Goal: Task Accomplishment & Management: Manage account settings

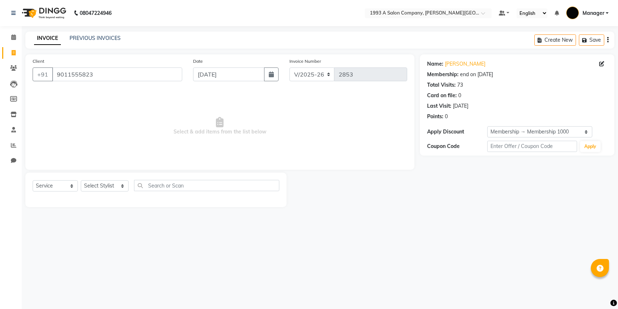
select select "613"
select select "service"
select select "1: Object"
click at [15, 40] on icon at bounding box center [13, 36] width 5 height 5
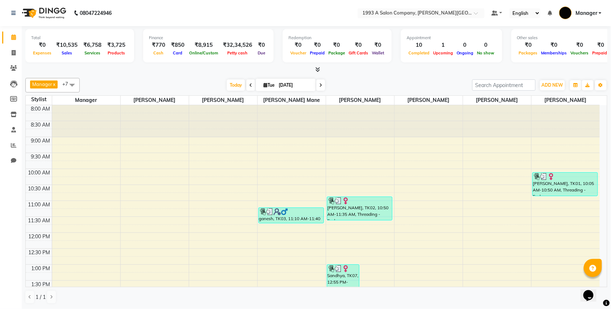
click at [21, 50] on li "Invoice" at bounding box center [11, 53] width 22 height 16
click at [11, 49] on span at bounding box center [13, 53] width 13 height 8
select select "service"
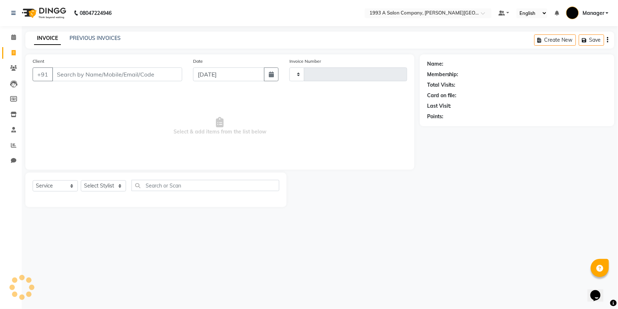
type input "2853"
select select "613"
click at [83, 79] on input "Client" at bounding box center [117, 74] width 130 height 14
click at [101, 183] on select "Select Stylist Bhagyashri Kaifee Khan Manager Max Ansari Mr Shirish (owner) Pra…" at bounding box center [105, 185] width 48 height 11
select select "57487"
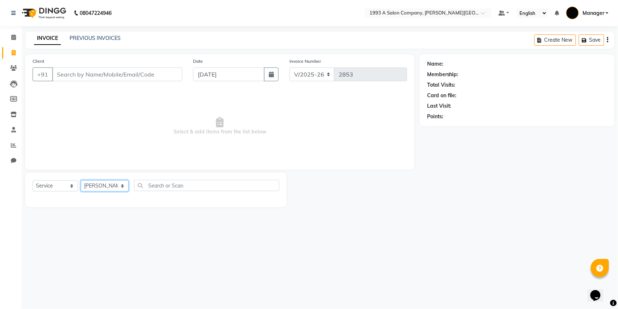
click at [81, 180] on select "Select Stylist Bhagyashri Kaifee Khan Manager Max Ansari Mr Shirish (owner) Pra…" at bounding box center [105, 185] width 48 height 11
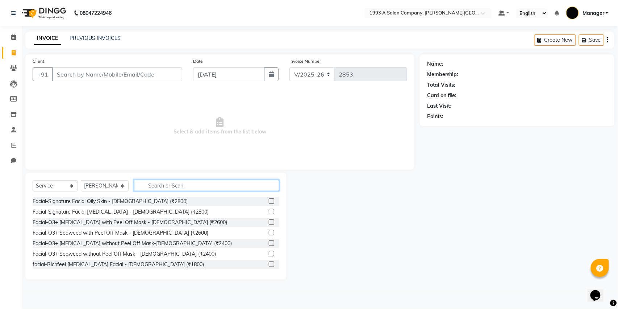
click at [159, 190] on input "text" at bounding box center [206, 185] width 145 height 11
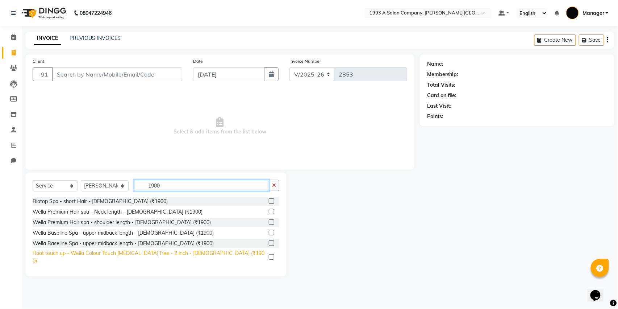
type input "1900"
click at [83, 254] on div "Root touch up - Wella Colour Touch Ammonia free - 2 inch - Female (₹1900)" at bounding box center [149, 256] width 233 height 15
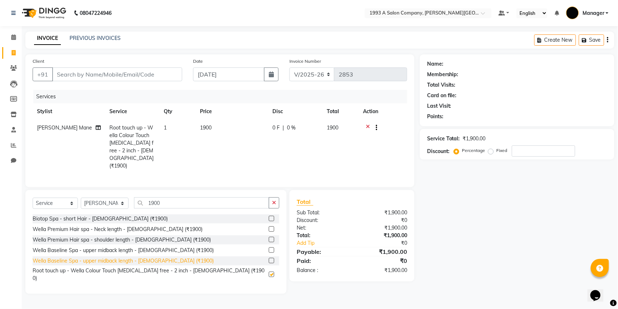
checkbox input "false"
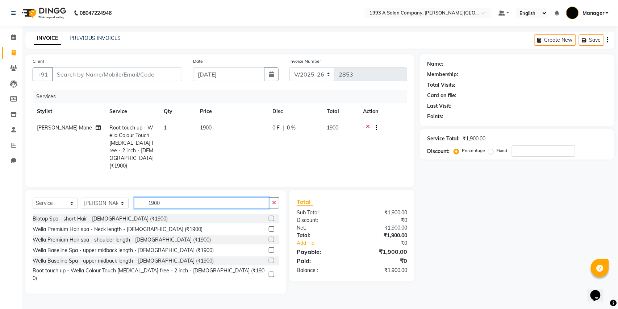
click at [172, 199] on input "1900" at bounding box center [201, 202] width 135 height 11
type input "1"
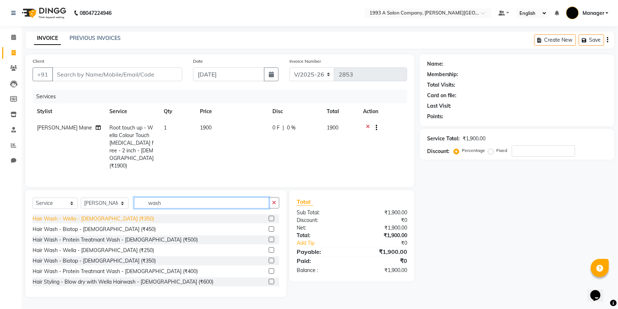
type input "wash"
click at [92, 215] on div "Hair Wash - Wella - Female (₹350)" at bounding box center [93, 219] width 121 height 8
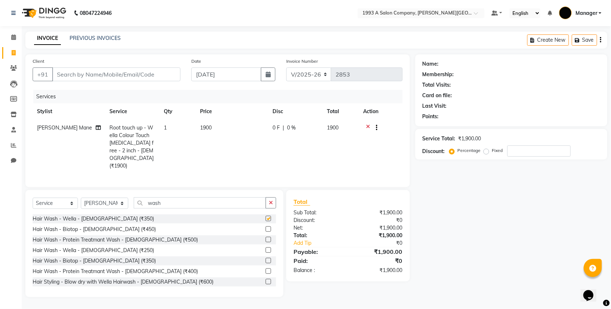
checkbox input "false"
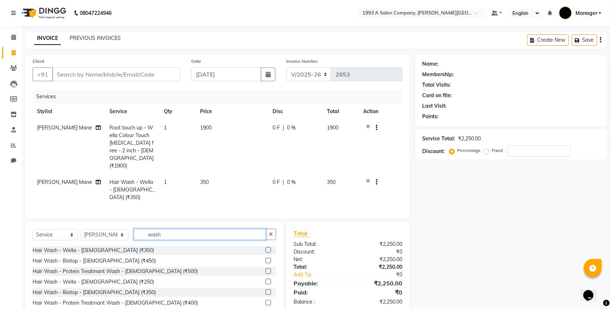
click at [175, 229] on input "wash" at bounding box center [200, 234] width 132 height 11
type input "w"
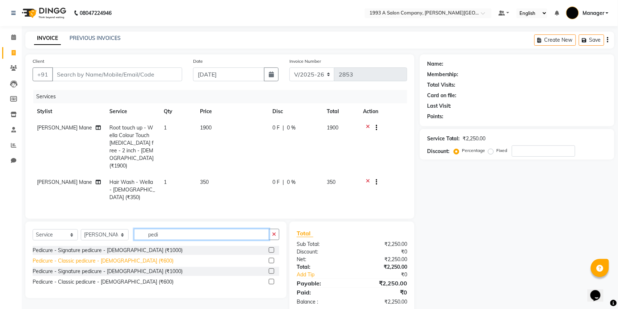
type input "pedi"
click at [87, 257] on div "Pedicure - Classic pedicure - Female (₹600)" at bounding box center [103, 261] width 141 height 8
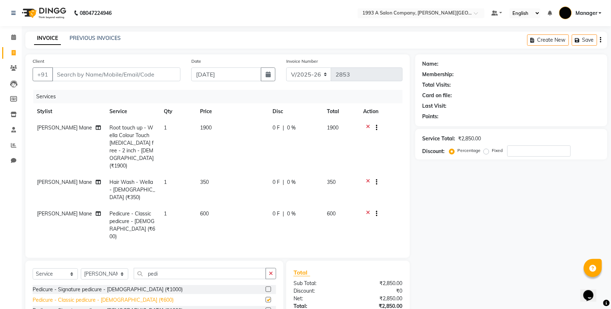
checkbox input "false"
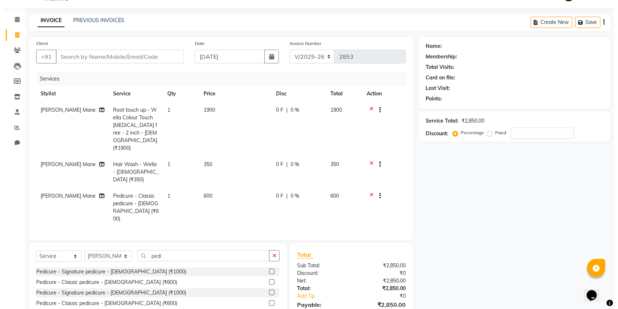
scroll to position [31, 0]
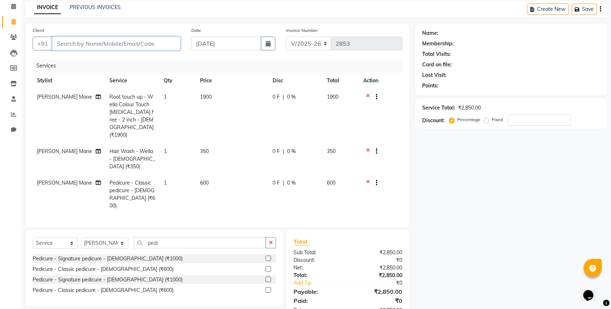
click at [69, 44] on input "Client" at bounding box center [116, 44] width 128 height 14
click at [105, 44] on input "Client" at bounding box center [116, 44] width 128 height 14
type input "9"
type input "0"
type input "9840072097"
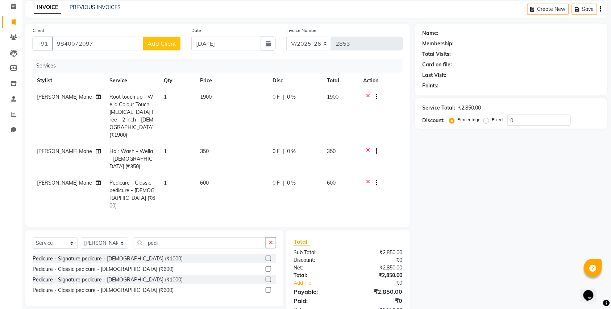
click at [169, 42] on span "Add Client" at bounding box center [161, 43] width 29 height 7
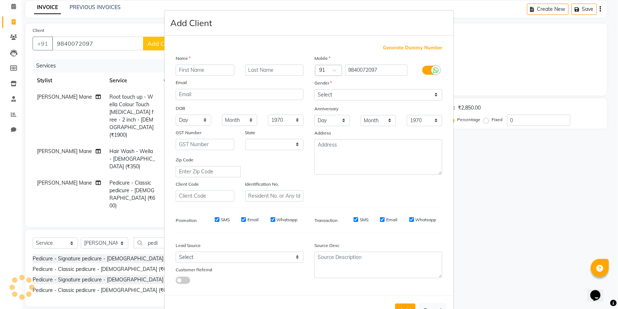
select select "22"
click at [196, 67] on input "text" at bounding box center [205, 70] width 59 height 11
type input "[PERSON_NAME]"
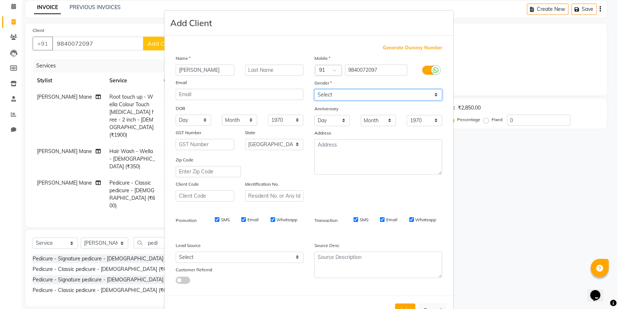
click at [356, 90] on select "Select Male Female Other Prefer Not To Say" at bounding box center [379, 94] width 128 height 11
select select "female"
click at [315, 89] on select "Select Male Female Other Prefer Not To Say" at bounding box center [379, 94] width 128 height 11
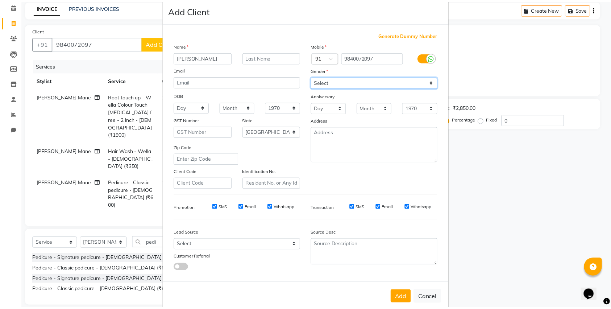
scroll to position [24, 0]
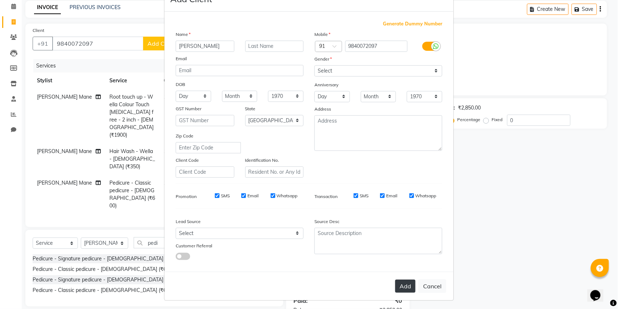
click at [402, 283] on button "Add" at bounding box center [405, 285] width 20 height 13
select select
select select "null"
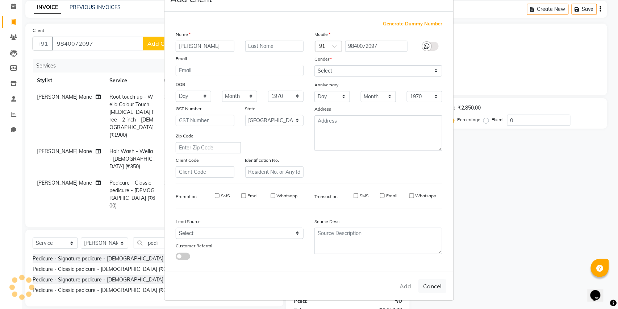
select select
checkbox input "false"
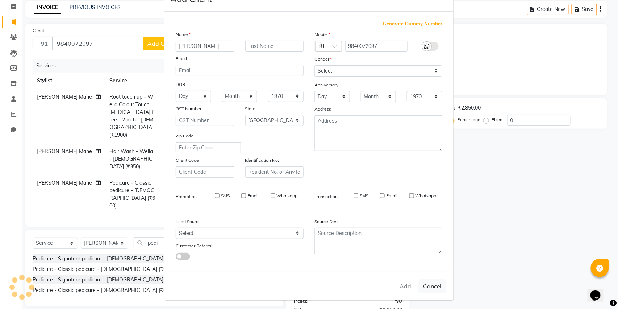
checkbox input "false"
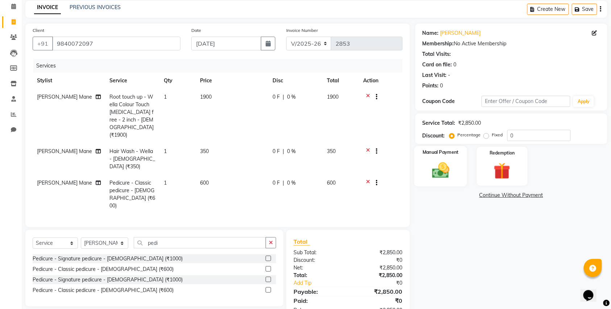
click at [438, 184] on div "Manual Payment" at bounding box center [440, 166] width 53 height 41
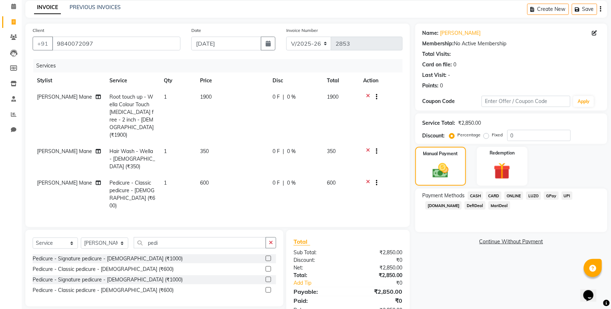
click at [511, 193] on span "ONLINE" at bounding box center [513, 195] width 19 height 8
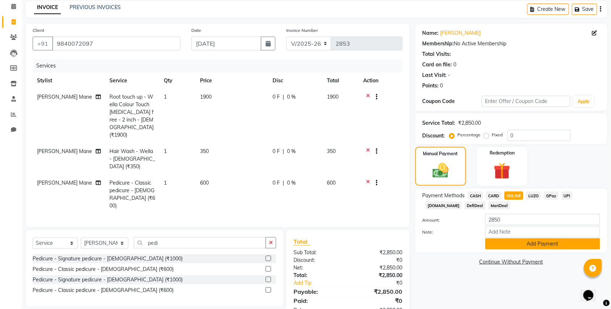
click at [528, 248] on button "Add Payment" at bounding box center [542, 243] width 115 height 11
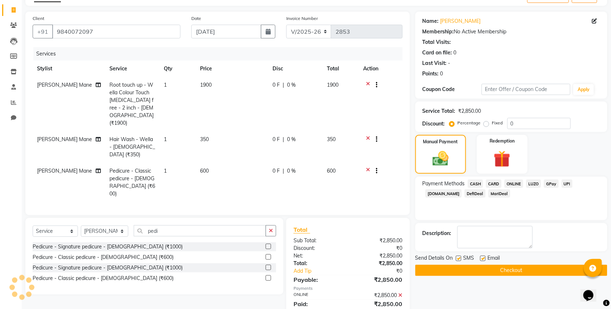
scroll to position [46, 0]
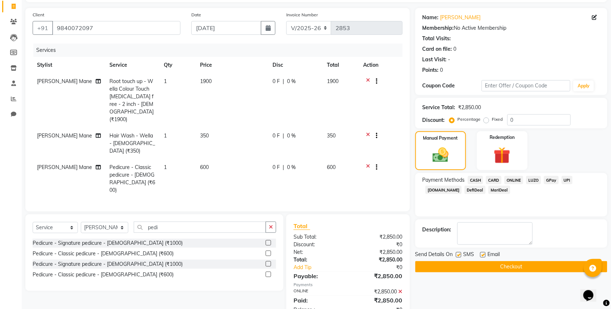
click at [458, 257] on label at bounding box center [458, 254] width 5 height 5
click at [458, 257] on input "checkbox" at bounding box center [458, 255] width 5 height 5
checkbox input "false"
click at [63, 132] on span "Surykant Mane" at bounding box center [64, 135] width 55 height 7
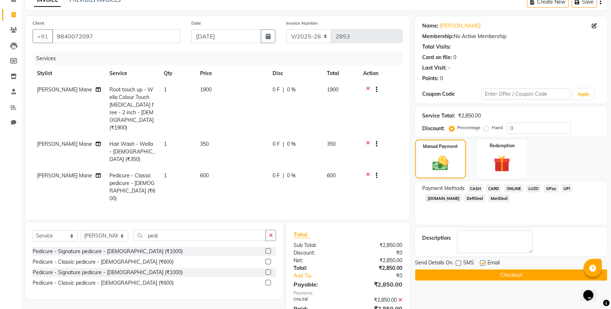
select select "57487"
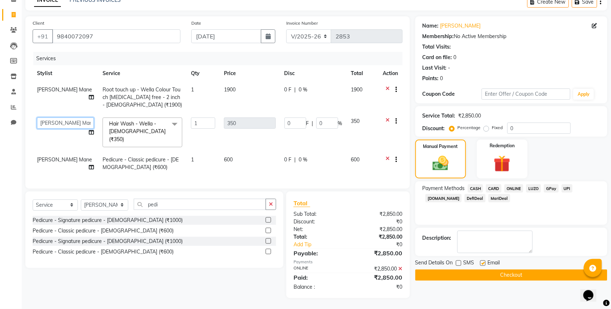
click at [62, 122] on select "Bhagyashri Kaifee Khan Manager Max Ansari Mr Shirish (owner) Prachi Mahamuni pr…" at bounding box center [65, 122] width 57 height 11
select select "82880"
click at [57, 151] on td "Surykant Mane" at bounding box center [66, 163] width 66 height 24
select select "57487"
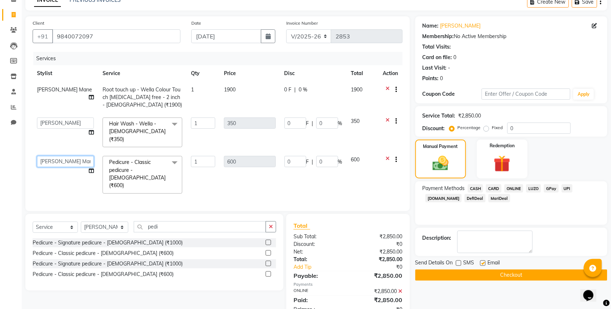
click at [62, 158] on select "Bhagyashri Kaifee Khan Manager Max Ansari Mr Shirish (owner) Prachi Mahamuni pr…" at bounding box center [65, 161] width 57 height 11
select select "82880"
click at [581, 209] on div "Payment Methods CASH CARD ONLINE LUZO GPay UPI Deal.mu DefiDeal MariDeal" at bounding box center [511, 202] width 192 height 43
click at [482, 263] on label at bounding box center [482, 262] width 5 height 5
click at [482, 263] on input "checkbox" at bounding box center [482, 263] width 5 height 5
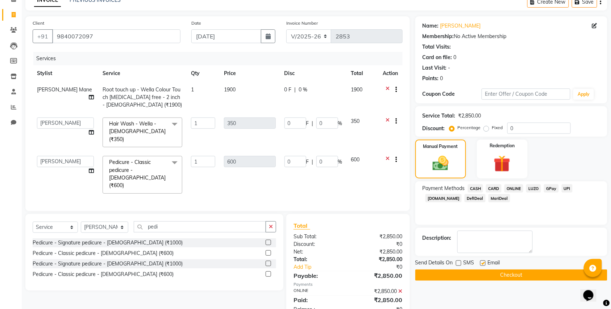
checkbox input "false"
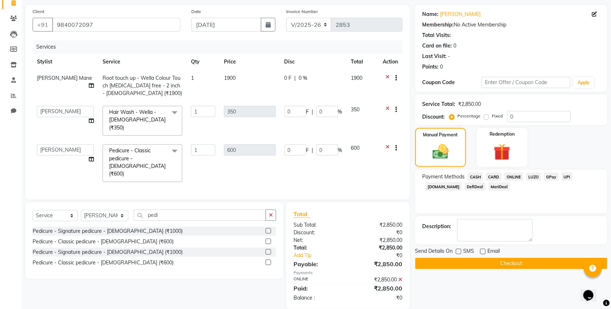
scroll to position [53, 0]
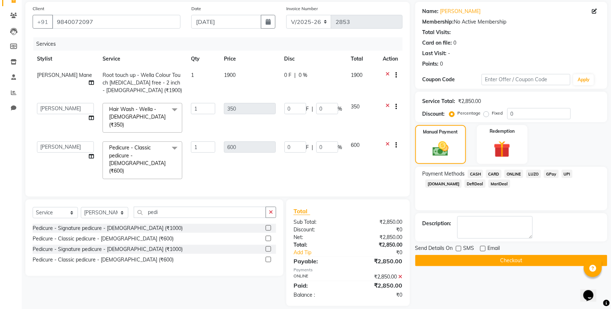
click at [467, 258] on button "Checkout" at bounding box center [511, 260] width 192 height 11
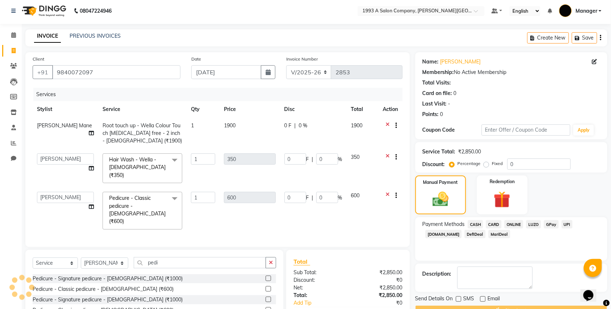
scroll to position [0, 0]
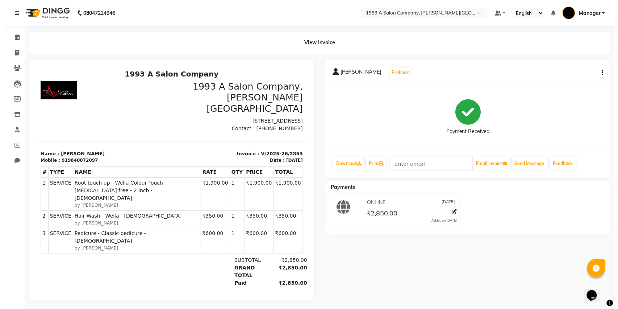
scroll to position [5, 0]
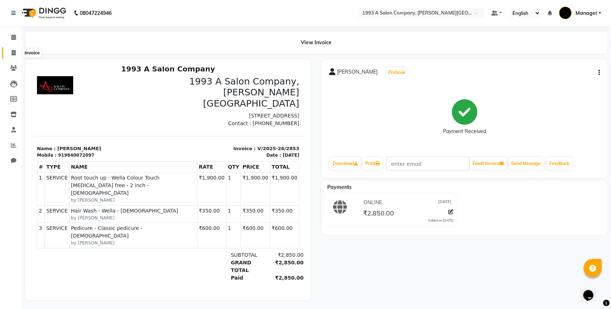
click at [13, 53] on icon at bounding box center [14, 52] width 4 height 5
select select "service"
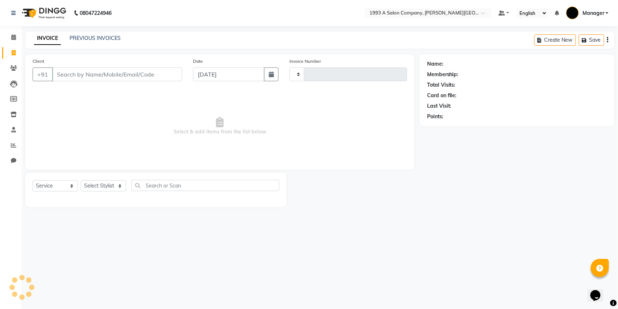
type input "2854"
select select "613"
click at [90, 82] on div "Client +91" at bounding box center [107, 72] width 161 height 30
click at [92, 78] on input "Client" at bounding box center [117, 74] width 130 height 14
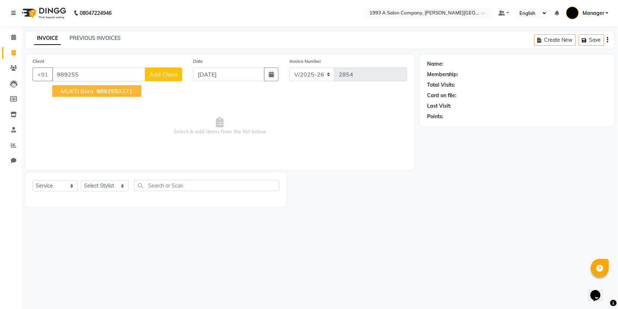
click at [95, 92] on ngb-highlight "989255 9371" at bounding box center [114, 90] width 38 height 7
type input "9892559371"
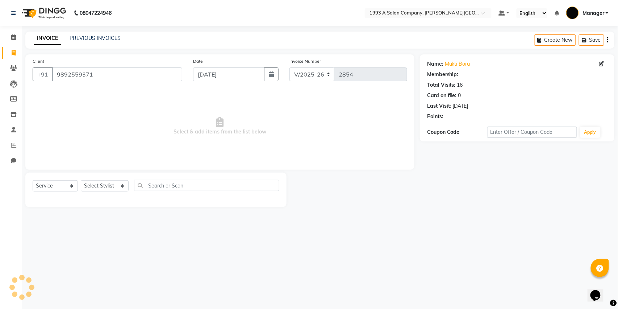
select select "1: Object"
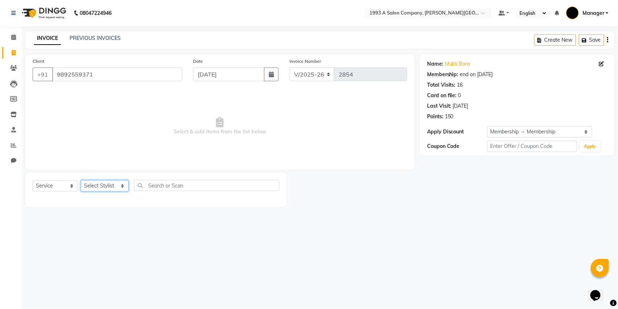
drag, startPoint x: 91, startPoint y: 186, endPoint x: 95, endPoint y: 184, distance: 4.2
click at [91, 186] on select "Select Stylist Bhagyashri Kaifee Khan Manager Max Ansari Mr Shirish (owner) Pra…" at bounding box center [105, 185] width 48 height 11
select select "57488"
click at [81, 180] on select "Select Stylist Bhagyashri Kaifee Khan Manager Max Ansari Mr Shirish (owner) Pra…" at bounding box center [105, 185] width 48 height 11
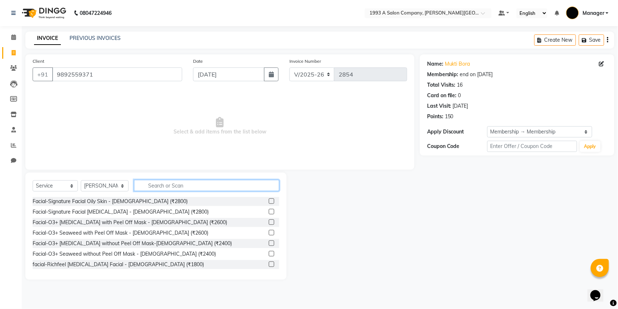
click at [167, 187] on input "text" at bounding box center [206, 185] width 145 height 11
click at [151, 185] on input "text" at bounding box center [206, 185] width 145 height 11
click at [166, 190] on input "text" at bounding box center [206, 185] width 145 height 11
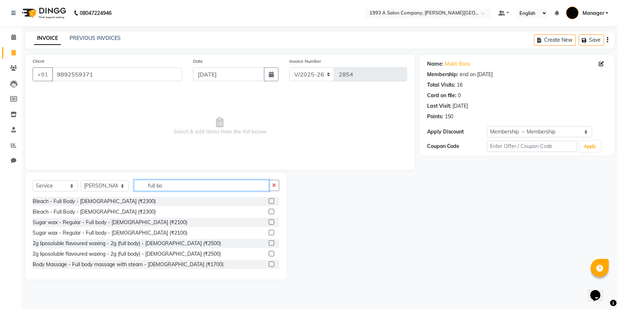
drag, startPoint x: 180, startPoint y: 187, endPoint x: 107, endPoint y: 188, distance: 73.6
click at [107, 188] on div "Select Service Product Membership Package Voucher Prepaid Gift Card Select Styl…" at bounding box center [156, 188] width 247 height 17
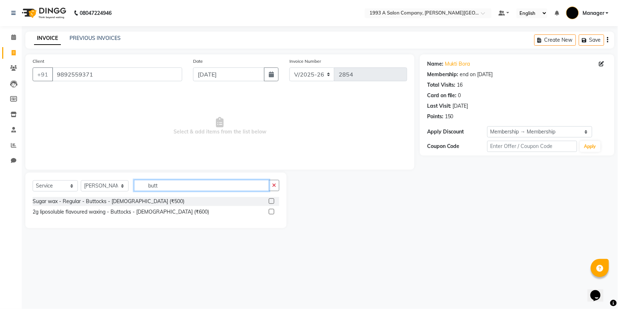
type input "butt"
click at [270, 213] on label at bounding box center [271, 211] width 5 height 5
click at [270, 213] on input "checkbox" at bounding box center [271, 211] width 5 height 5
checkbox input "true"
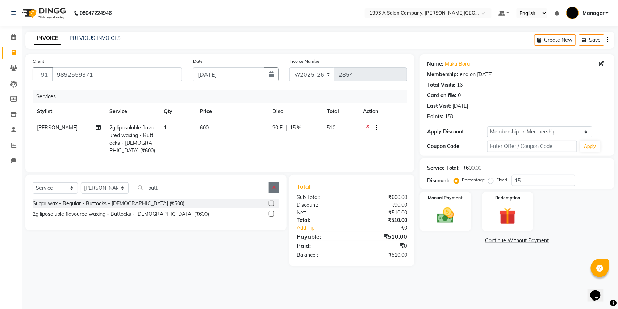
click at [269, 193] on button "button" at bounding box center [274, 187] width 11 height 11
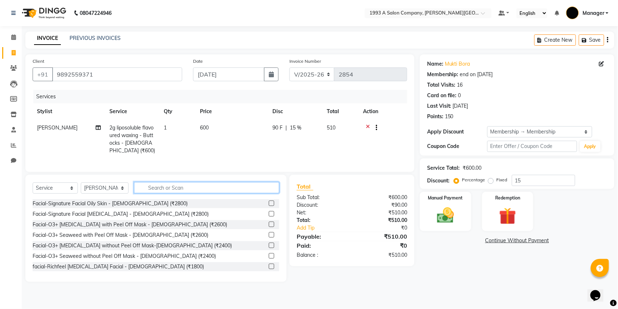
click at [242, 193] on input "text" at bounding box center [206, 187] width 145 height 11
type input "b"
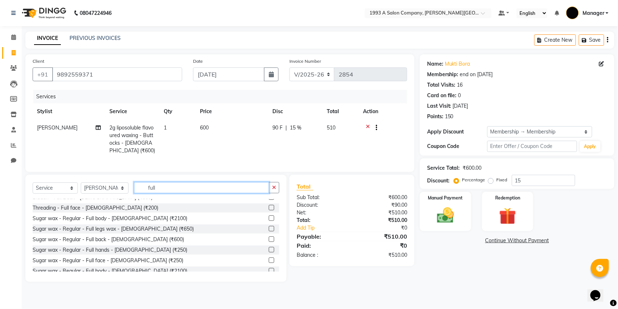
scroll to position [96, 0]
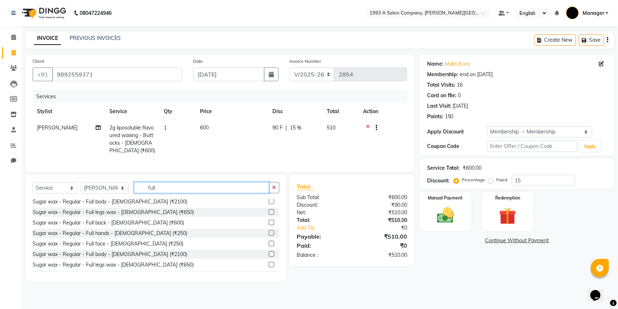
drag, startPoint x: 184, startPoint y: 191, endPoint x: 122, endPoint y: 196, distance: 62.6
click at [122, 196] on div "Select Service Product Membership Package Voucher Prepaid Gift Card Select Styl…" at bounding box center [156, 190] width 247 height 17
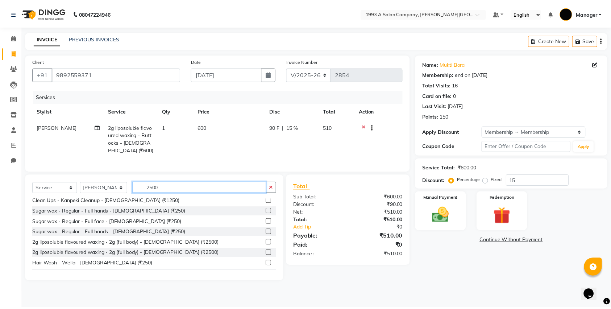
scroll to position [0, 0]
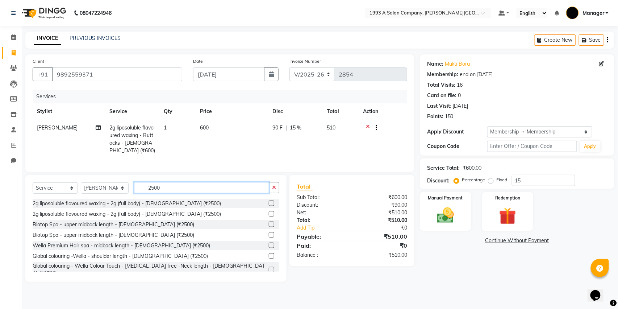
type input "2500"
click at [269, 208] on div at bounding box center [274, 203] width 11 height 9
click at [269, 206] on label at bounding box center [271, 202] width 5 height 5
click at [269, 206] on input "checkbox" at bounding box center [271, 203] width 5 height 5
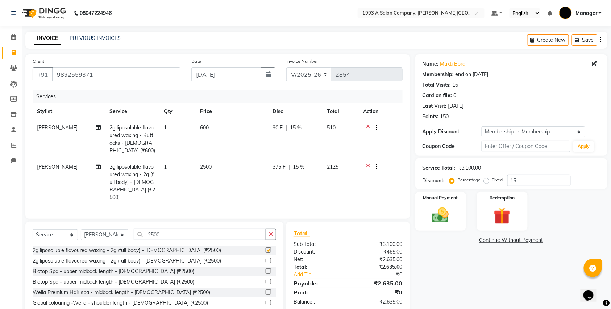
scroll to position [30, 0]
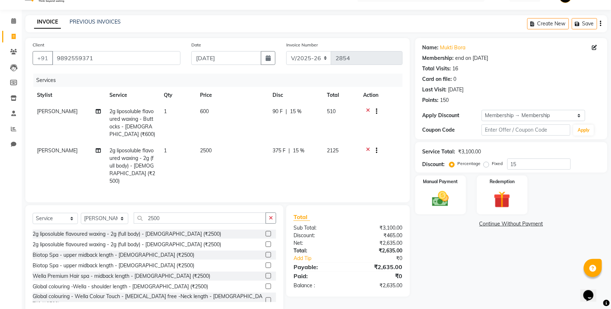
checkbox input "false"
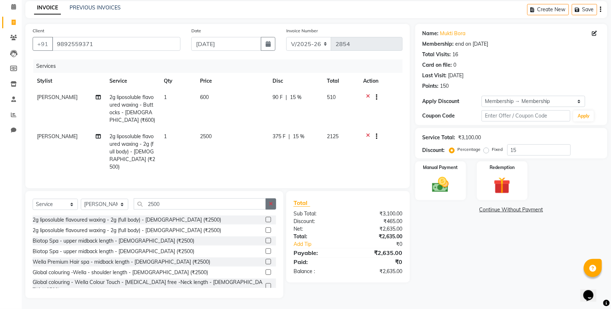
click at [269, 205] on icon "button" at bounding box center [271, 203] width 4 height 5
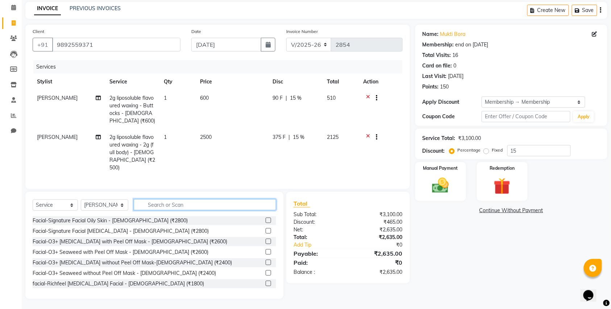
click at [238, 205] on input "text" at bounding box center [205, 204] width 142 height 11
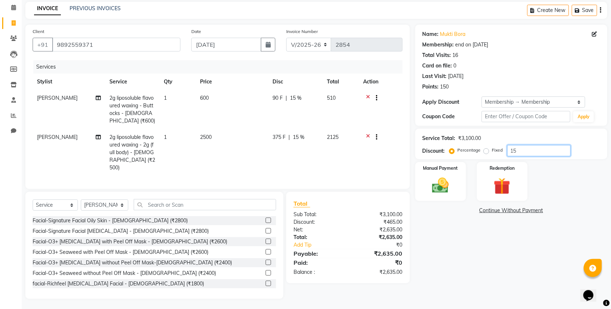
drag, startPoint x: 514, startPoint y: 150, endPoint x: 504, endPoint y: 152, distance: 9.7
click at [504, 152] on div "Percentage Fixed 15" at bounding box center [511, 150] width 120 height 11
type input "20"
click at [469, 260] on div "Name: Mukti Bora Membership: end on 23-08-2026 Total Visits: 16 Card on file: 0…" at bounding box center [513, 162] width 197 height 274
click at [438, 180] on img at bounding box center [441, 185] width 28 height 20
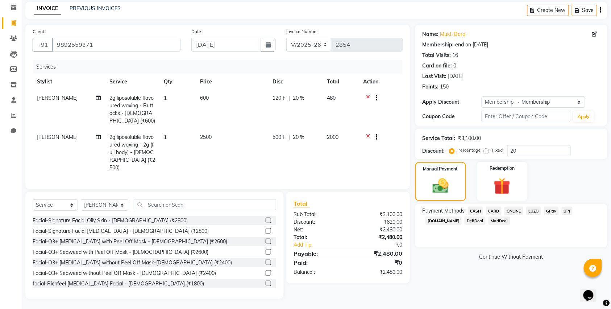
click at [521, 209] on span "ONLINE" at bounding box center [513, 211] width 19 height 8
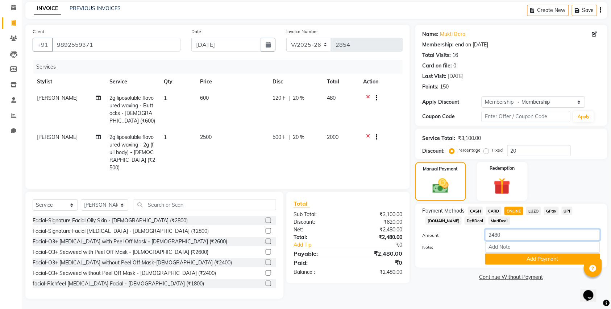
drag, startPoint x: 496, startPoint y: 240, endPoint x: 450, endPoint y: 246, distance: 46.7
click at [450, 246] on div "Amount: 2480 Note: Add Payment" at bounding box center [512, 247] width 178 height 36
type input "180"
click at [532, 263] on button "Add Payment" at bounding box center [542, 258] width 115 height 11
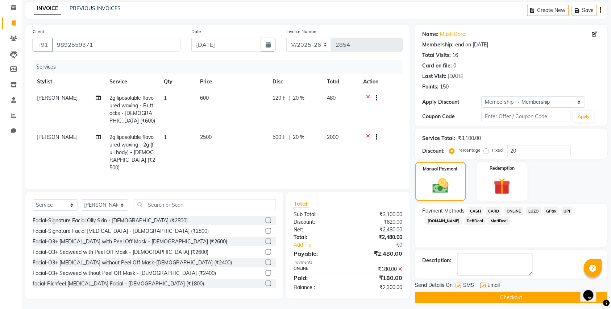
click at [476, 207] on span "CASH" at bounding box center [476, 211] width 16 height 8
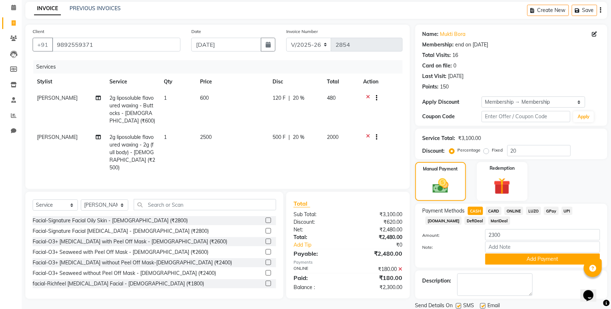
scroll to position [57, 0]
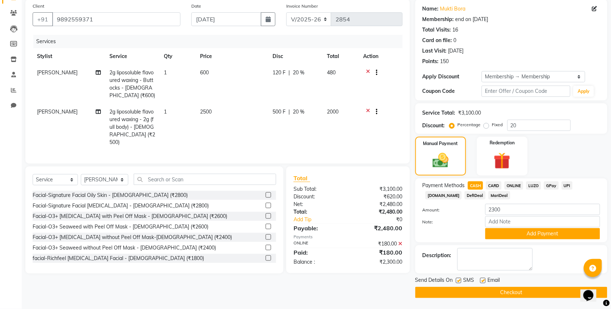
click at [457, 282] on label at bounding box center [458, 280] width 5 height 5
click at [457, 282] on input "checkbox" at bounding box center [458, 280] width 5 height 5
checkbox input "false"
click at [483, 279] on label at bounding box center [482, 280] width 5 height 5
click at [483, 279] on input "checkbox" at bounding box center [482, 280] width 5 height 5
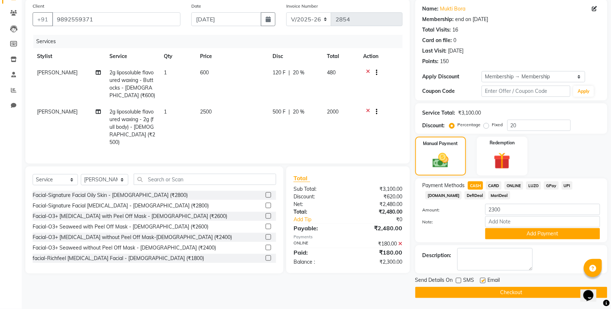
checkbox input "false"
click at [513, 233] on button "Add Payment" at bounding box center [542, 233] width 115 height 11
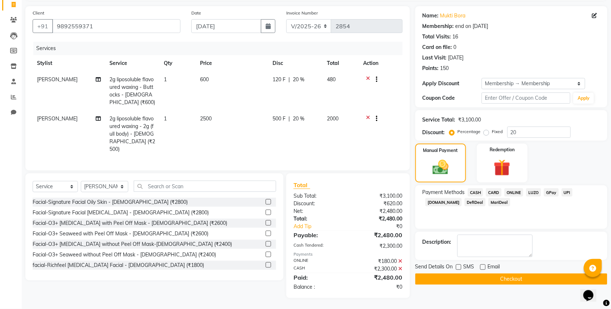
scroll to position [48, 0]
click at [500, 276] on button "Checkout" at bounding box center [511, 279] width 192 height 11
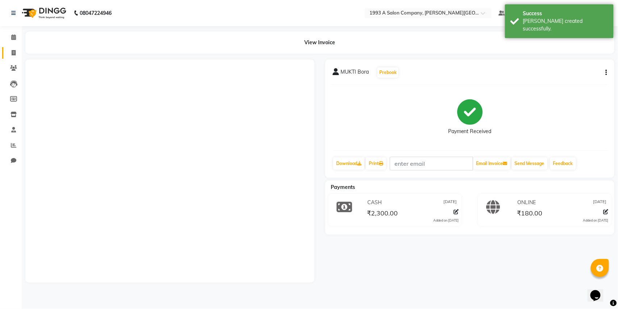
click at [4, 50] on link "Invoice" at bounding box center [10, 53] width 17 height 12
select select "service"
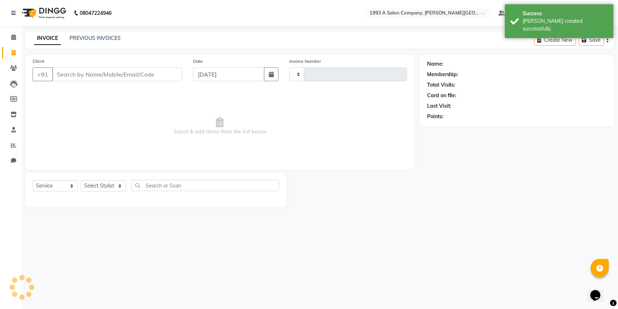
type input "2855"
select select "613"
click at [101, 35] on link "PREVIOUS INVOICES" at bounding box center [95, 38] width 51 height 7
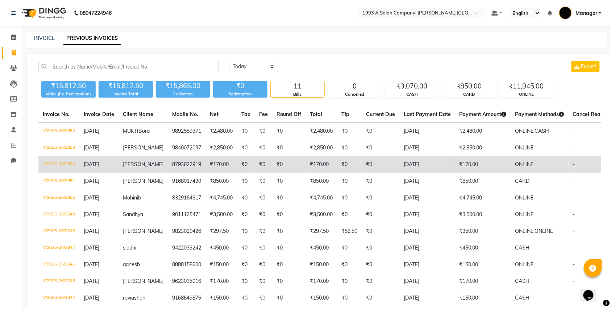
click at [185, 170] on td "8793622919" at bounding box center [187, 164] width 38 height 17
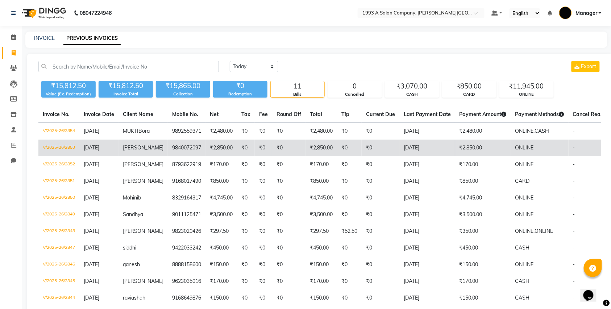
click at [186, 146] on td "9840072097" at bounding box center [187, 148] width 38 height 17
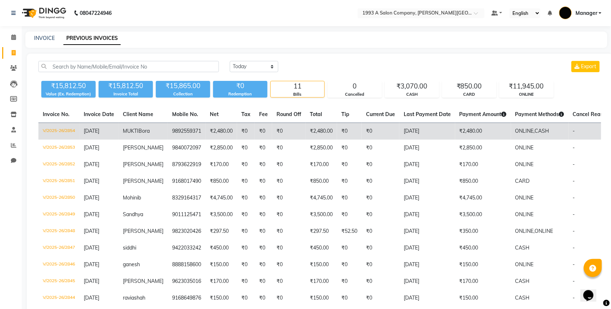
click at [222, 138] on td "₹2,480.00" at bounding box center [221, 131] width 32 height 17
click at [187, 133] on td "9892559371" at bounding box center [187, 131] width 38 height 17
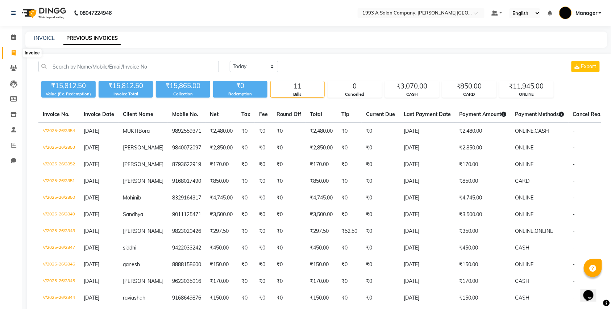
click at [9, 53] on span at bounding box center [13, 53] width 13 height 8
select select "service"
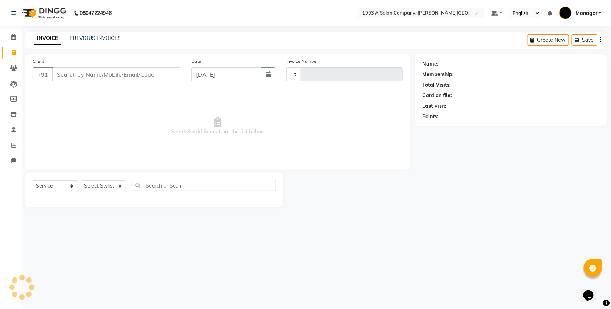
type input "2856"
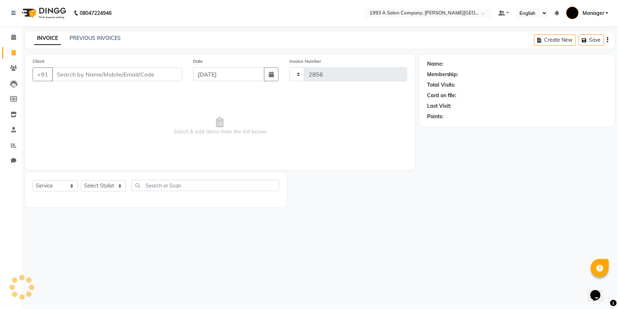
select select "613"
click at [86, 37] on link "PREVIOUS INVOICES" at bounding box center [95, 38] width 51 height 7
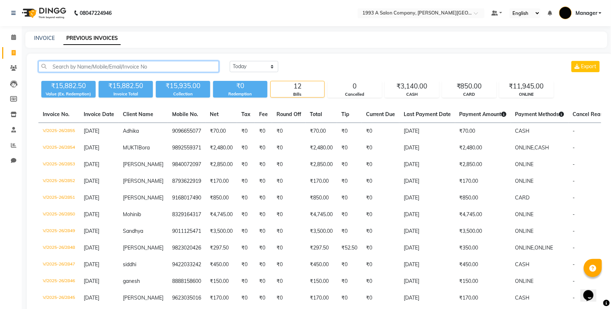
click at [116, 68] on input "text" at bounding box center [128, 66] width 180 height 11
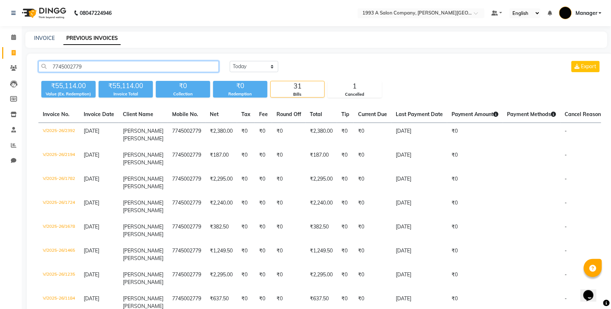
drag, startPoint x: 52, startPoint y: 68, endPoint x: 107, endPoint y: 68, distance: 54.4
click at [107, 68] on input "7745002779" at bounding box center [128, 66] width 180 height 11
type input "7745002779"
click at [9, 48] on link "Invoice" at bounding box center [10, 53] width 17 height 12
select select "service"
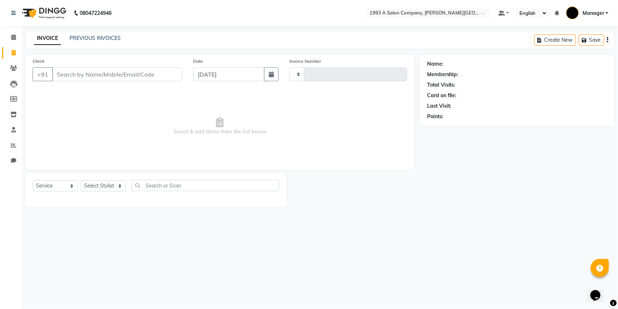
type input "2856"
select select "613"
click at [9, 52] on span at bounding box center [13, 53] width 13 height 8
select select "613"
select select "service"
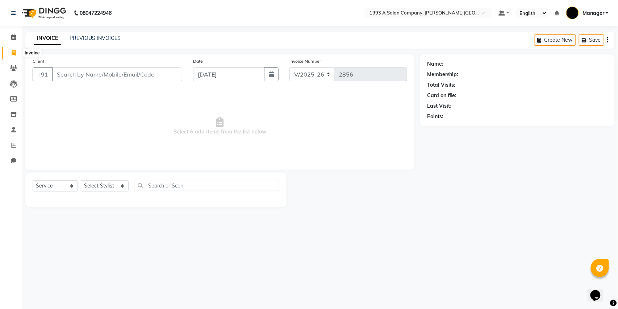
click at [9, 50] on span at bounding box center [13, 53] width 13 height 8
select select "service"
click at [9, 50] on span at bounding box center [13, 53] width 13 height 8
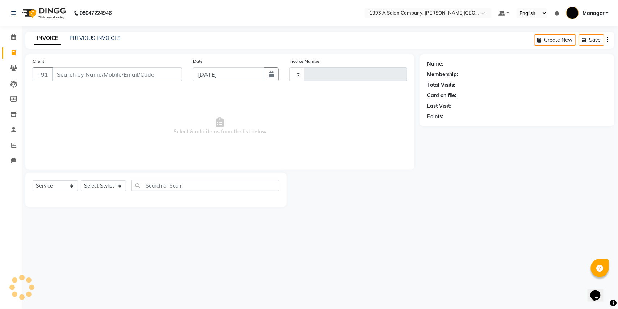
select select "service"
select select "613"
type input "2856"
click at [91, 36] on link "PREVIOUS INVOICES" at bounding box center [95, 38] width 51 height 7
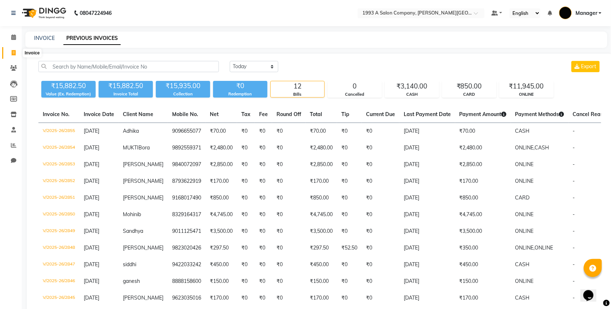
click at [17, 51] on span at bounding box center [13, 53] width 13 height 8
select select "613"
select select "service"
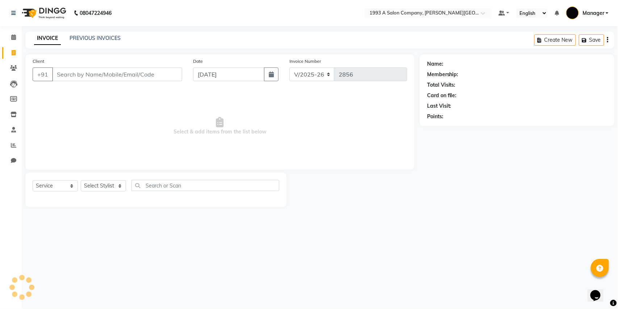
click at [16, 51] on span at bounding box center [13, 53] width 13 height 8
select select "service"
type input "2856"
select select "613"
click at [70, 73] on input "Client" at bounding box center [117, 74] width 130 height 14
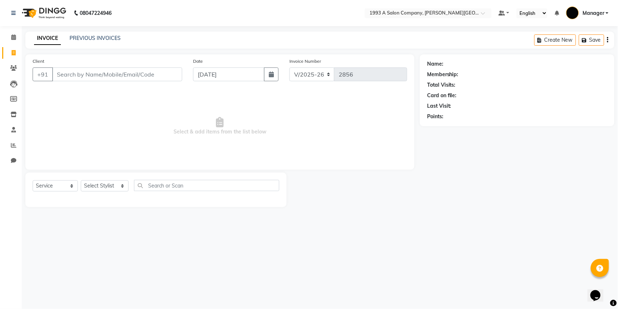
click at [68, 79] on input "Client" at bounding box center [117, 74] width 130 height 14
type input "7745002779"
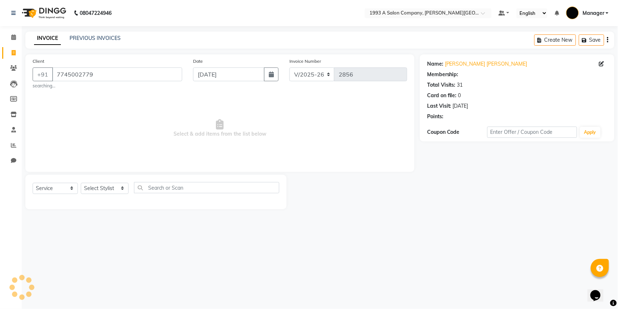
select select "1: Object"
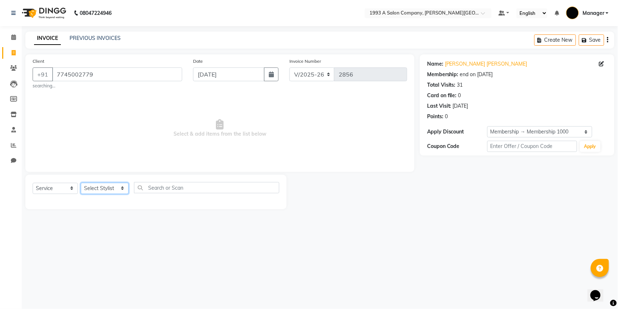
click at [84, 191] on select "Select Stylist Bhagyashri Kaifee Khan Manager Max Ansari Mr Shirish (owner) Pra…" at bounding box center [105, 188] width 48 height 11
select select "57488"
click at [81, 183] on select "Select Stylist Bhagyashri Kaifee Khan Manager Max Ansari Mr Shirish (owner) Pra…" at bounding box center [105, 188] width 48 height 11
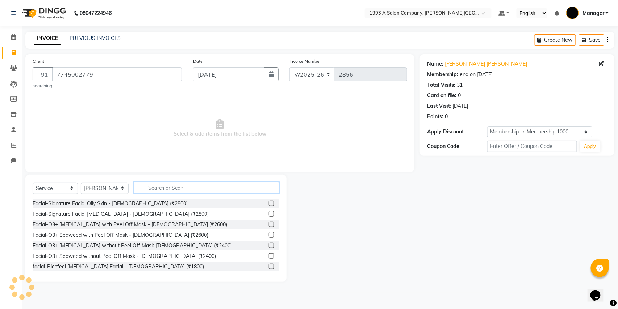
click at [160, 188] on input "text" at bounding box center [206, 187] width 145 height 11
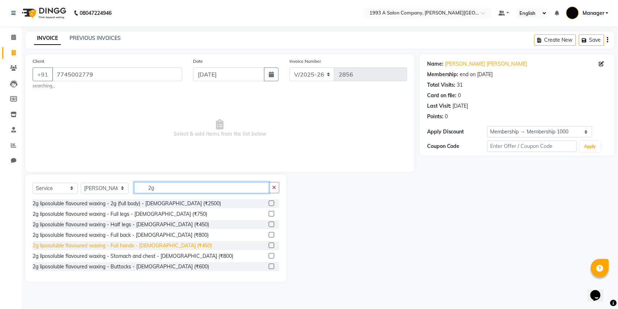
type input "2g"
click at [71, 245] on div "2g liposoluble flavoured waxing - Full hands - Female (₹450)" at bounding box center [122, 246] width 179 height 8
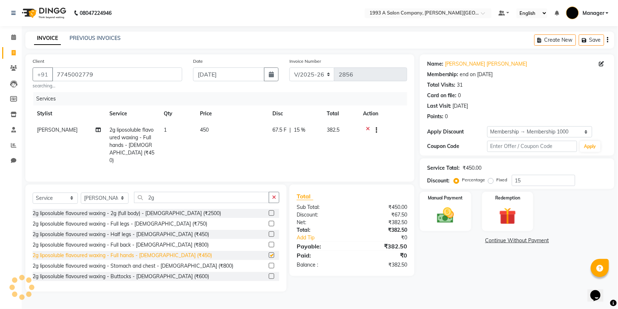
checkbox input "false"
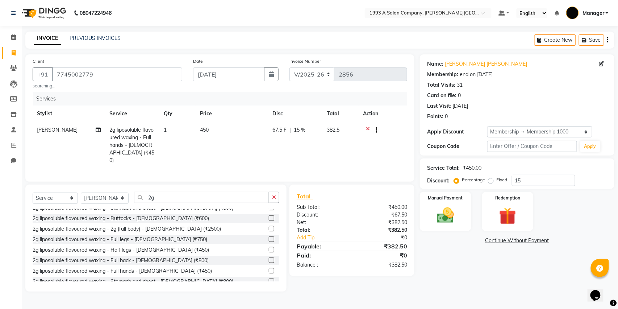
scroll to position [64, 0]
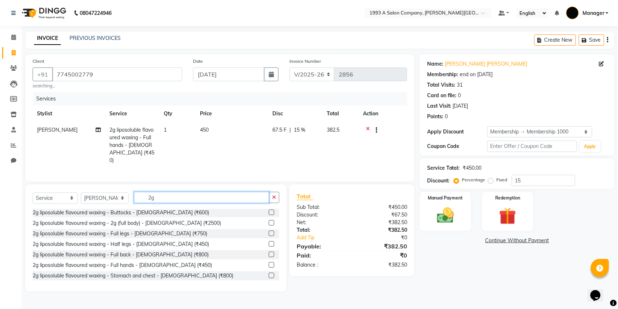
click at [166, 197] on input "2g" at bounding box center [201, 197] width 135 height 11
type input "2"
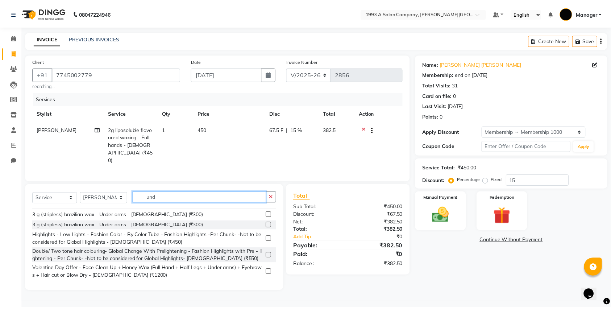
scroll to position [0, 0]
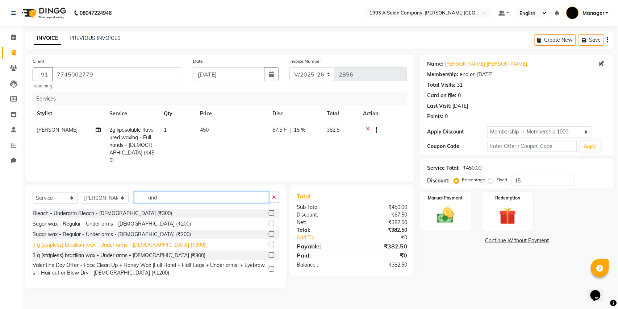
type input "und"
click at [106, 248] on div "3 g (stripless) brazilian wax - Under arms - Female (₹300)" at bounding box center [119, 245] width 173 height 8
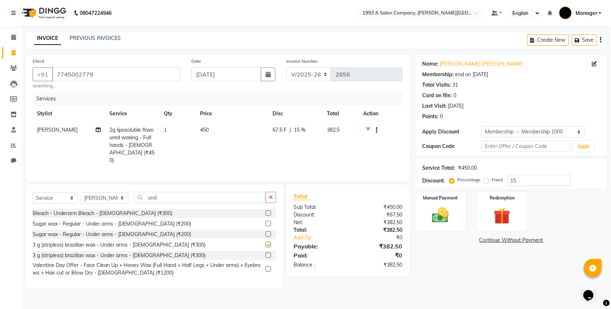
checkbox input "false"
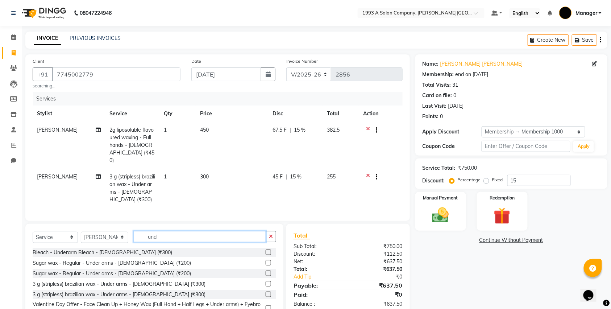
click at [159, 231] on input "und" at bounding box center [200, 236] width 132 height 11
type input "u"
type input "e"
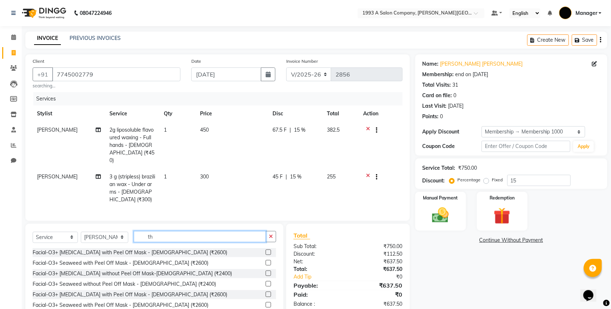
type input "t"
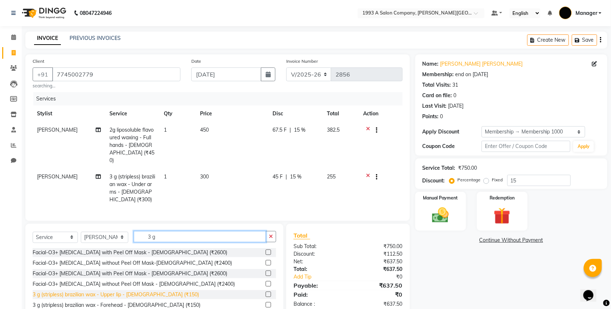
type input "3 g"
click at [147, 291] on div "3 g (stripless) brazilian wax - Upper lip - Female (₹150)" at bounding box center [116, 295] width 166 height 8
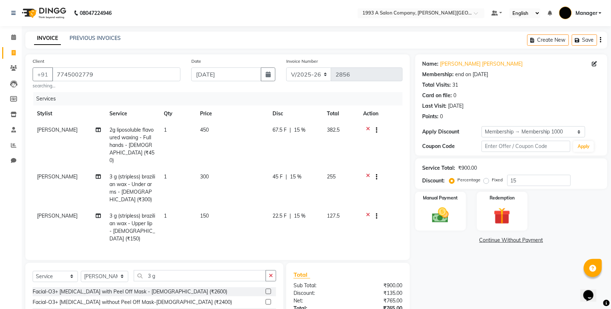
checkbox input "false"
click at [166, 270] on input "3 g" at bounding box center [200, 275] width 132 height 11
type input "3"
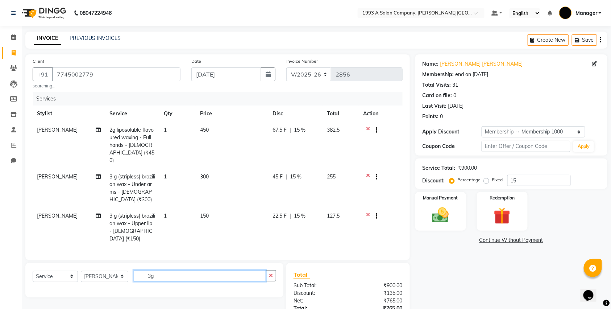
click at [170, 270] on input "3g" at bounding box center [200, 275] width 132 height 11
type input "3"
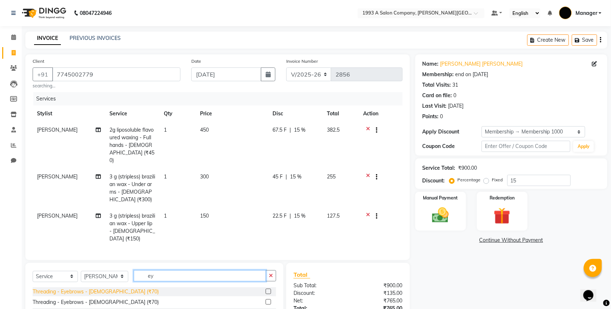
type input "ey"
click at [86, 288] on div "Threading - Eyebrows - Female (₹70)" at bounding box center [96, 292] width 126 height 8
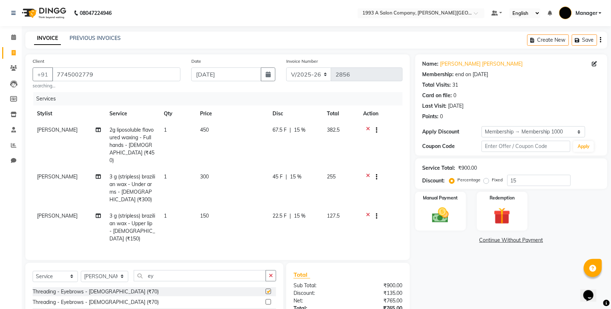
checkbox input "false"
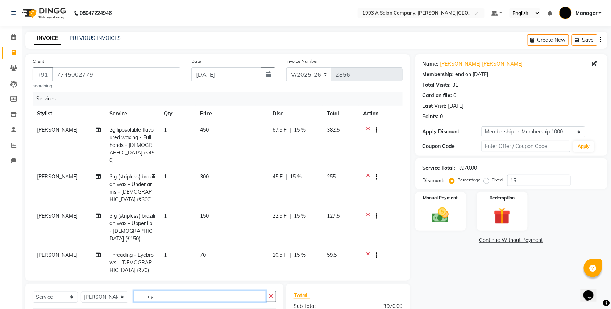
click at [160, 291] on input "ey" at bounding box center [200, 296] width 132 height 11
type input "e"
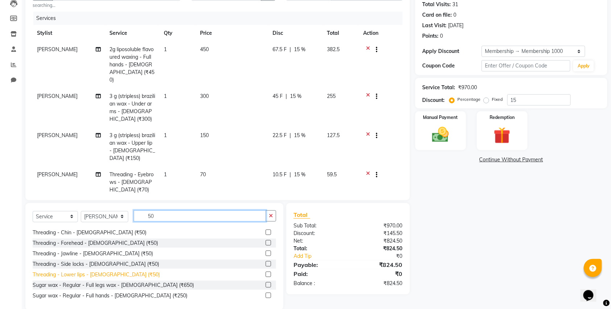
scroll to position [241, 0]
type input "50"
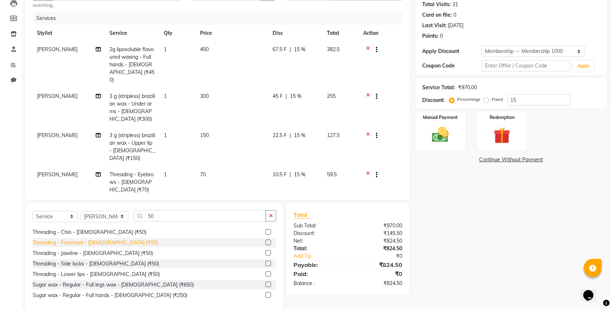
click at [93, 239] on div "Threading - Forehead - Female (₹50)" at bounding box center [95, 243] width 125 height 8
checkbox input "false"
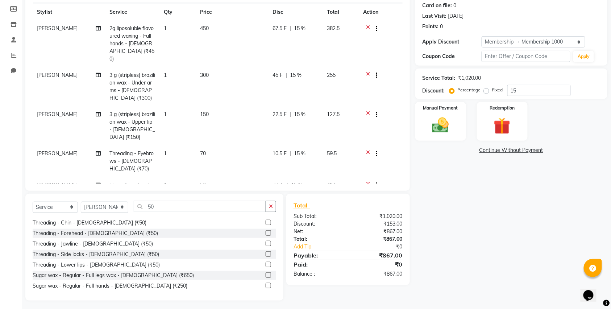
scroll to position [93, 0]
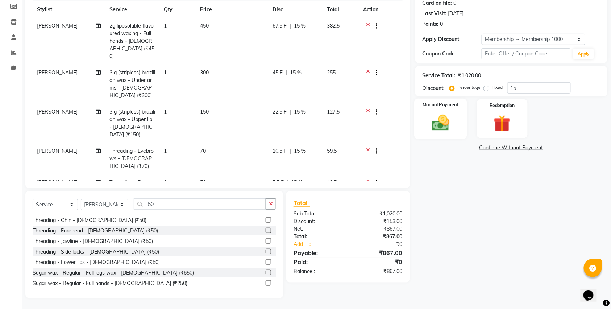
click at [427, 128] on img at bounding box center [441, 123] width 28 height 20
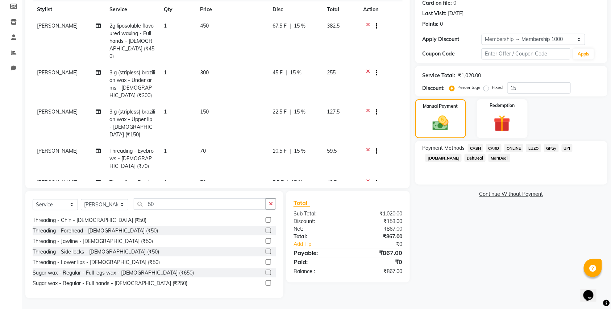
click at [516, 146] on span "ONLINE" at bounding box center [513, 148] width 19 height 8
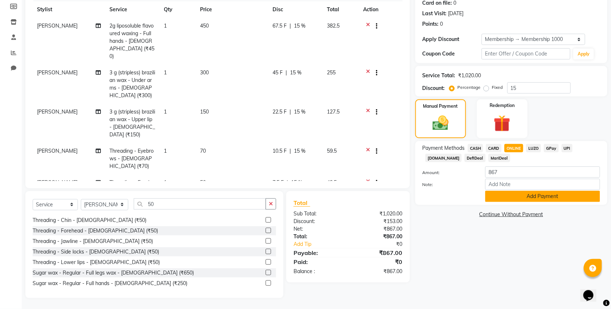
click at [513, 199] on button "Add Payment" at bounding box center [542, 196] width 115 height 11
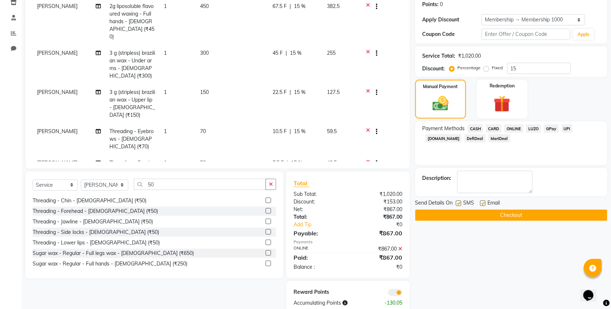
scroll to position [128, 0]
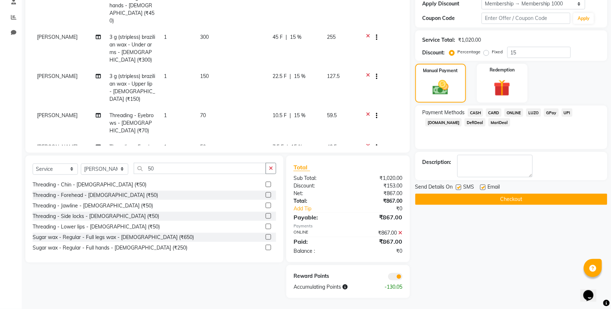
click at [461, 191] on div "SMS" at bounding box center [468, 187] width 24 height 9
click at [456, 190] on label at bounding box center [458, 186] width 5 height 5
click at [456, 190] on input "checkbox" at bounding box center [458, 187] width 5 height 5
checkbox input "false"
click at [480, 186] on label at bounding box center [482, 186] width 5 height 5
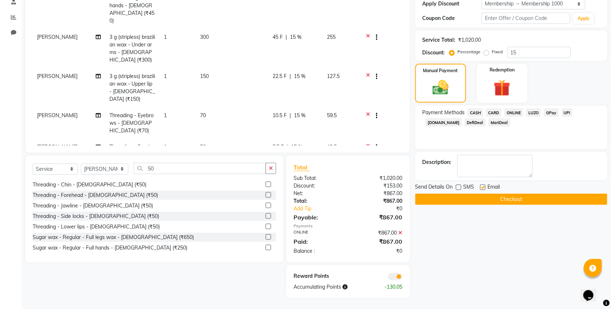
click at [480, 186] on input "checkbox" at bounding box center [482, 187] width 5 height 5
checkbox input "false"
click at [482, 196] on button "Checkout" at bounding box center [511, 199] width 192 height 11
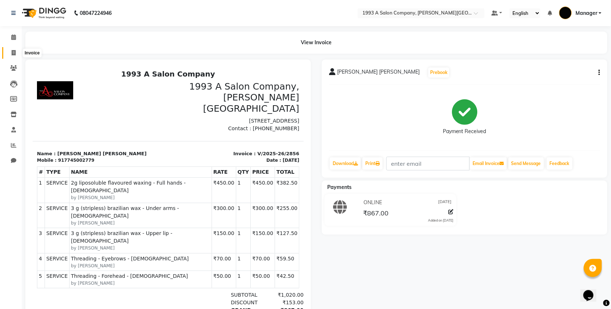
click at [14, 52] on icon at bounding box center [14, 52] width 4 height 5
select select "service"
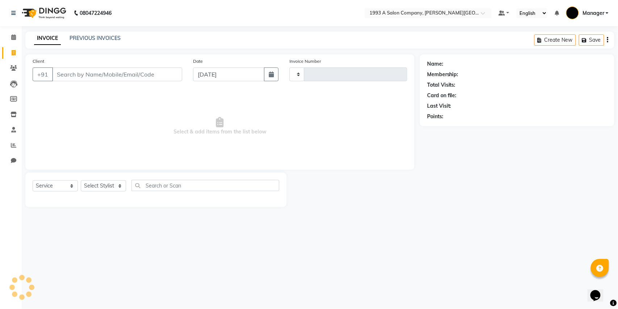
click at [104, 33] on div "INVOICE PREVIOUS INVOICES Create New Save" at bounding box center [319, 40] width 589 height 17
type input "2857"
select select "613"
click at [109, 35] on link "PREVIOUS INVOICES" at bounding box center [95, 38] width 51 height 7
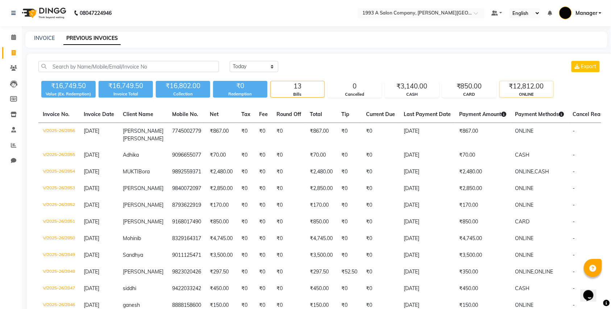
click at [520, 88] on div "₹12,812.00" at bounding box center [527, 86] width 54 height 10
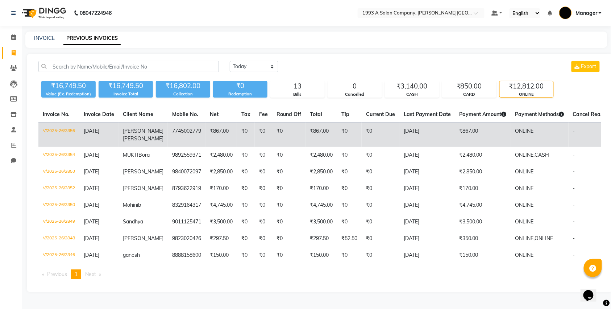
click at [205, 144] on td "₹867.00" at bounding box center [221, 135] width 32 height 24
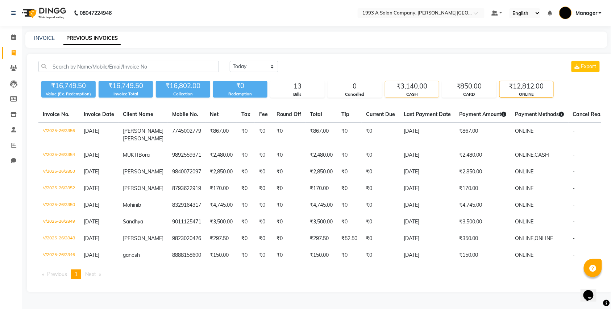
click at [415, 89] on div "₹3,140.00" at bounding box center [412, 86] width 54 height 10
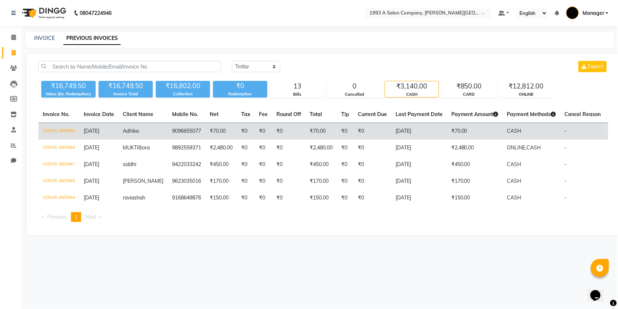
click at [255, 134] on td "₹0" at bounding box center [263, 131] width 17 height 17
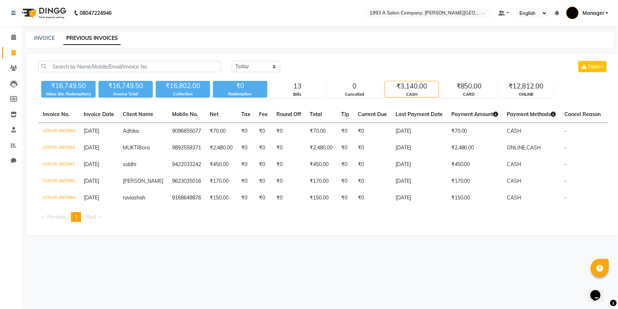
click at [9, 51] on span at bounding box center [13, 53] width 13 height 8
select select "service"
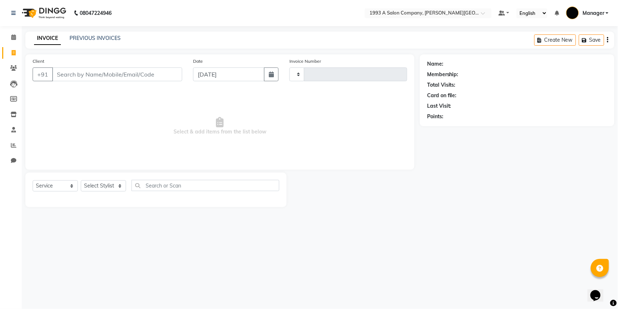
type input "2857"
select select "613"
click at [149, 80] on input "Client" at bounding box center [117, 74] width 130 height 14
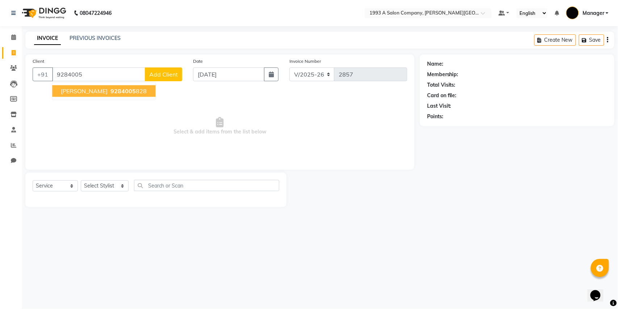
click at [86, 96] on button "RUCHITA 9284005 828" at bounding box center [103, 91] width 103 height 12
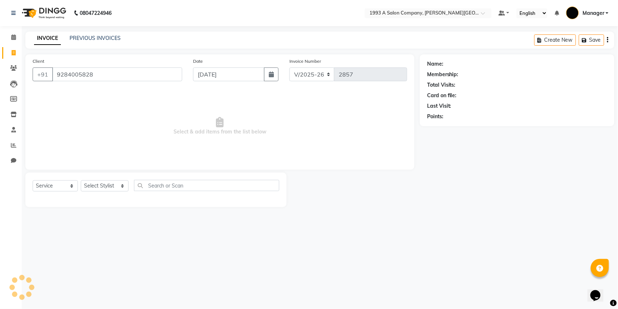
type input "9284005828"
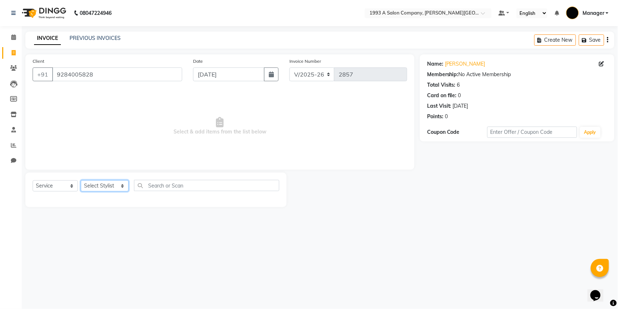
click at [103, 184] on select "Select Stylist Bhagyashri Kaifee Khan Manager Max Ansari Mr Shirish (owner) Pra…" at bounding box center [105, 185] width 48 height 11
select select "57488"
click at [81, 180] on select "Select Stylist Bhagyashri Kaifee Khan Manager Max Ansari Mr Shirish (owner) Pra…" at bounding box center [105, 185] width 48 height 11
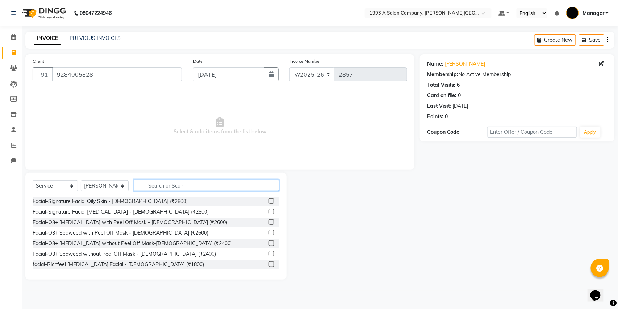
click at [157, 182] on input "text" at bounding box center [206, 185] width 145 height 11
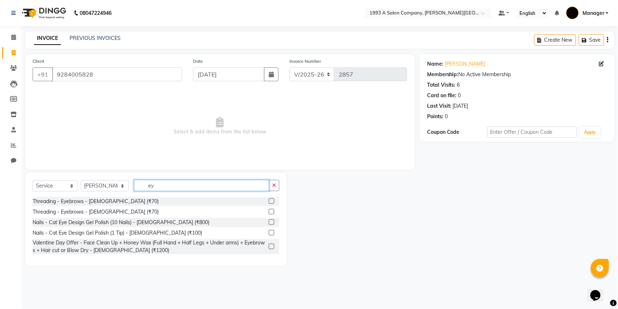
type input "ey"
click at [271, 203] on label at bounding box center [271, 200] width 5 height 5
click at [271, 203] on input "checkbox" at bounding box center [271, 201] width 5 height 5
checkbox input "true"
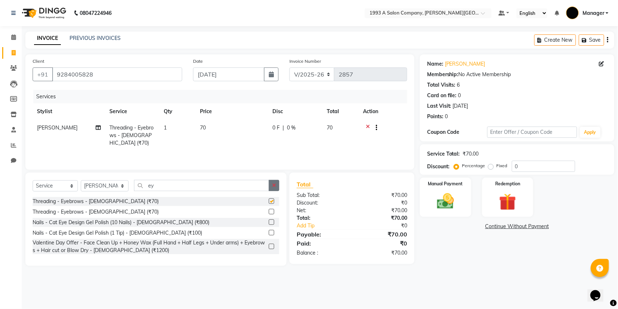
click at [274, 188] on icon "button" at bounding box center [274, 185] width 4 height 5
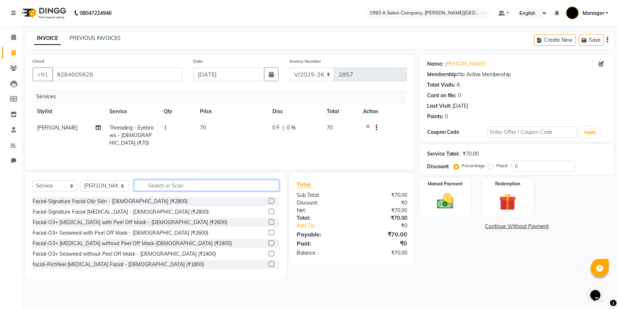
click at [211, 190] on input "text" at bounding box center [206, 185] width 145 height 11
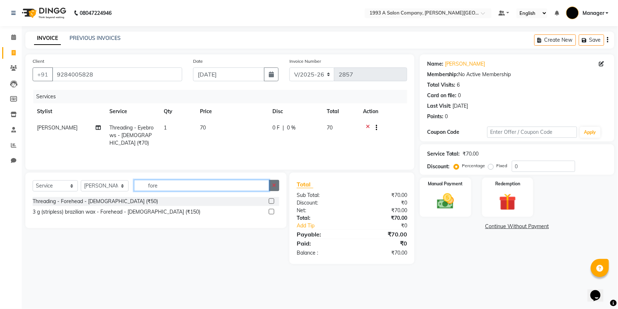
type input "fore"
click at [271, 201] on label at bounding box center [271, 200] width 5 height 5
click at [271, 201] on input "checkbox" at bounding box center [271, 201] width 5 height 5
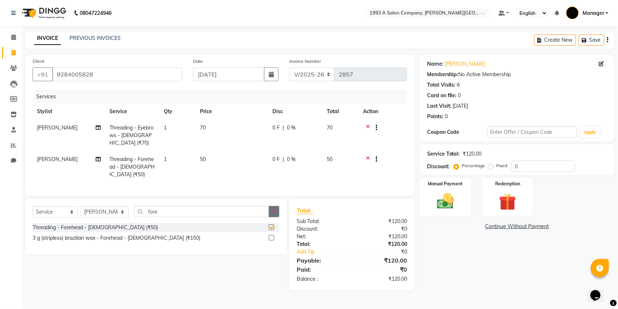
checkbox input "false"
click at [460, 200] on img at bounding box center [445, 201] width 29 height 20
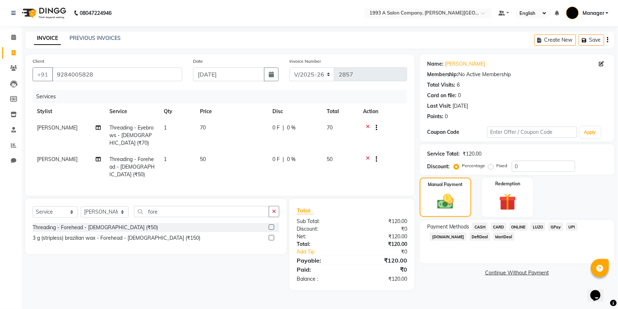
click at [483, 229] on span "CASH" at bounding box center [481, 227] width 16 height 8
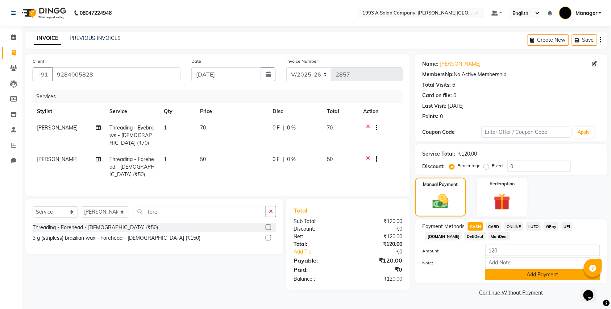
click at [492, 273] on button "Add Payment" at bounding box center [542, 274] width 115 height 11
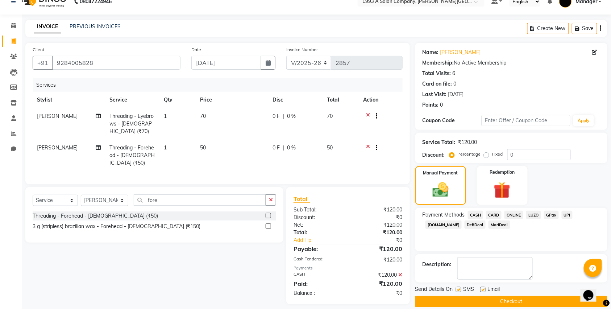
scroll to position [22, 0]
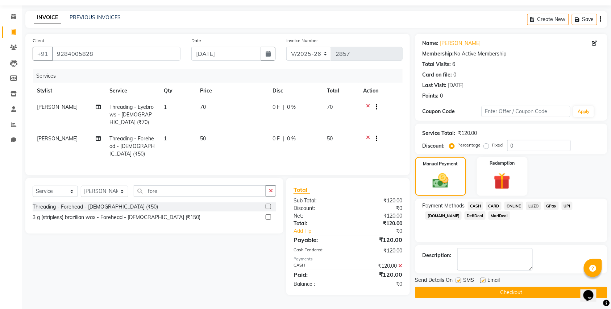
click at [460, 278] on label at bounding box center [458, 280] width 5 height 5
click at [460, 278] on input "checkbox" at bounding box center [458, 280] width 5 height 5
checkbox input "false"
click at [485, 278] on label at bounding box center [482, 280] width 5 height 5
click at [485, 278] on input "checkbox" at bounding box center [482, 280] width 5 height 5
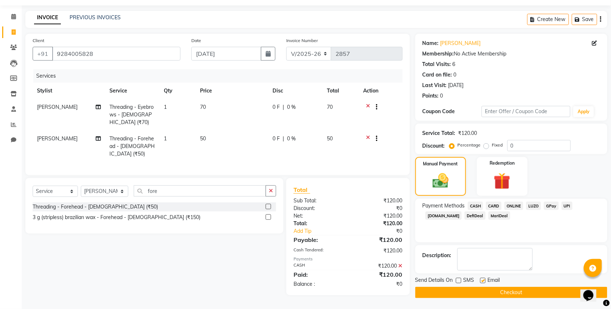
checkbox input "false"
click at [437, 290] on button "Checkout" at bounding box center [511, 292] width 192 height 11
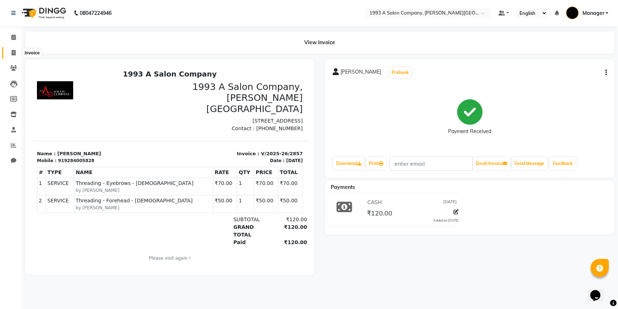
click at [8, 53] on span at bounding box center [13, 53] width 13 height 8
select select "service"
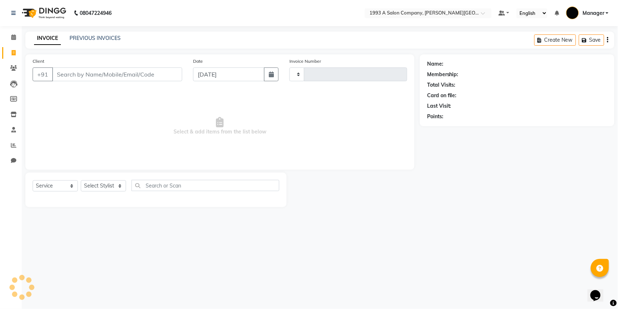
type input "2858"
select select "613"
click at [96, 38] on link "PREVIOUS INVOICES" at bounding box center [95, 38] width 51 height 7
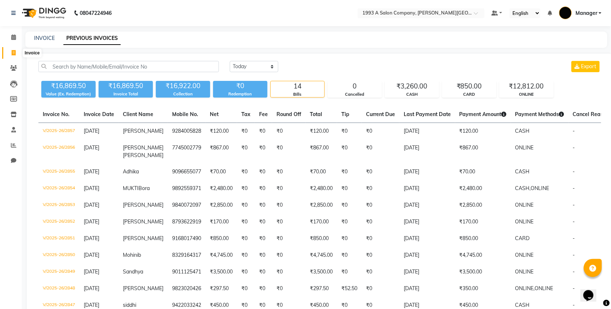
click at [9, 53] on span at bounding box center [13, 53] width 13 height 8
select select "service"
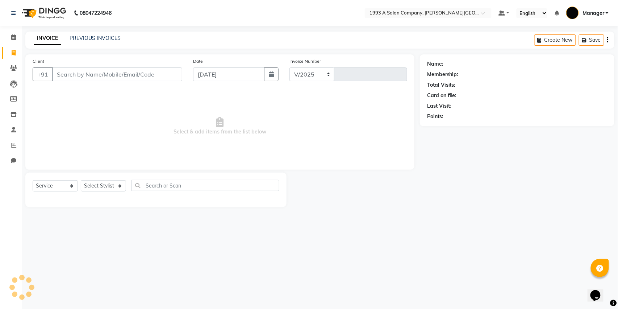
select select "613"
type input "2858"
click at [128, 71] on input "Client" at bounding box center [117, 74] width 130 height 14
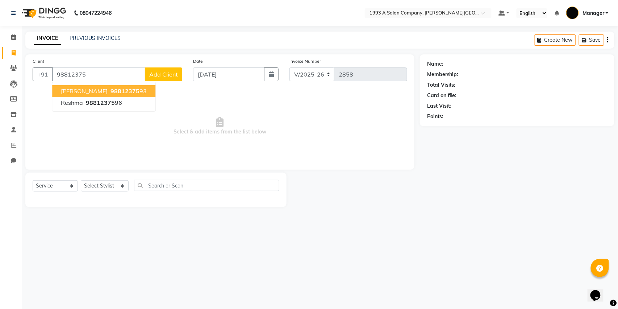
click at [147, 92] on button "Reshma Soman 98812375 93" at bounding box center [103, 91] width 103 height 12
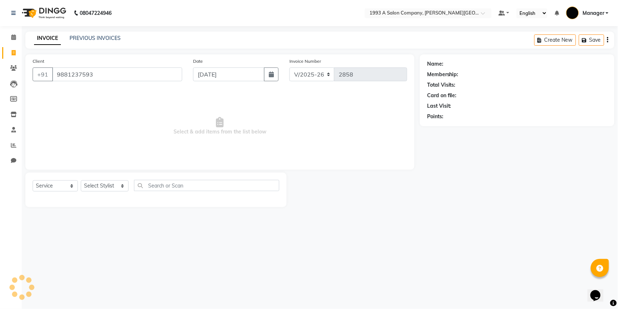
type input "9881237593"
select select "1: Object"
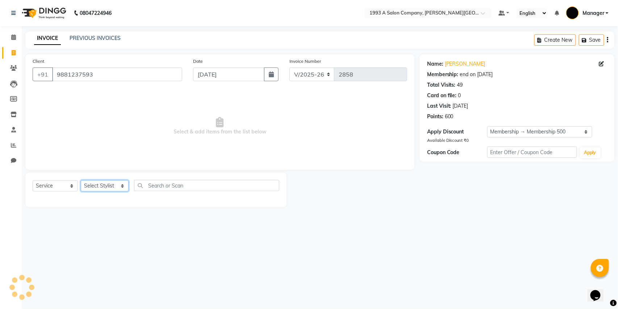
click at [115, 190] on select "Select Stylist Bhagyashri Kaifee Khan Manager Max Ansari Mr Shirish (owner) Pra…" at bounding box center [105, 185] width 48 height 11
select select "11854"
click at [81, 180] on select "Select Stylist Bhagyashri Kaifee Khan Manager Max Ansari Mr Shirish (owner) Pra…" at bounding box center [105, 185] width 48 height 11
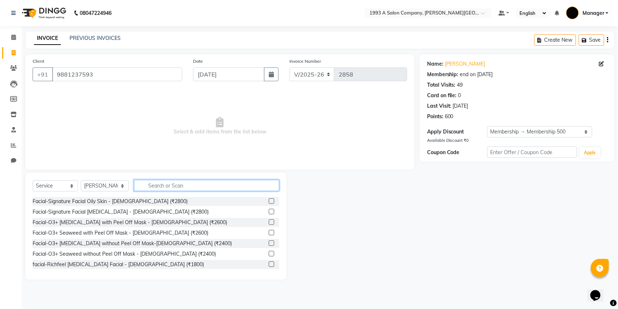
click at [177, 186] on input "text" at bounding box center [206, 185] width 145 height 11
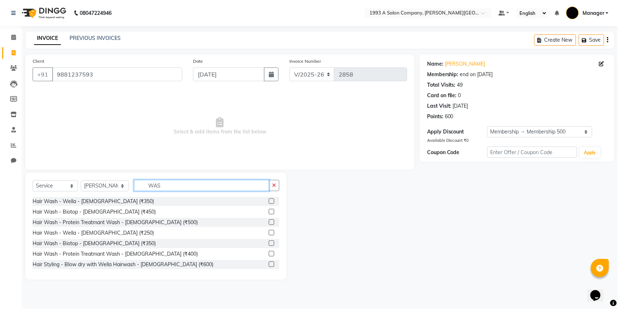
type input "WAS"
click at [269, 200] on label at bounding box center [271, 200] width 5 height 5
click at [269, 200] on input "checkbox" at bounding box center [271, 201] width 5 height 5
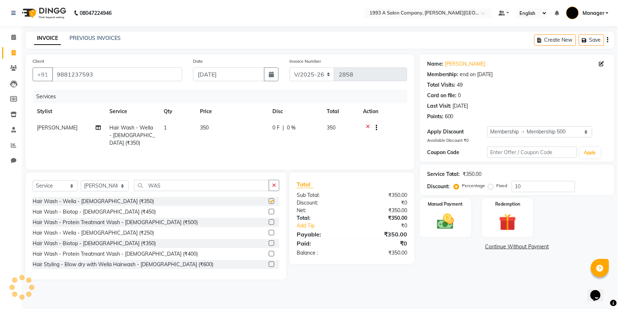
click at [275, 192] on div "Select Service Product Membership Package Voucher Prepaid Gift Card Select Styl…" at bounding box center [156, 188] width 247 height 17
checkbox input "false"
click at [99, 186] on select "Select Stylist Bhagyashri Kaifee Khan Manager Max Ansari Mr Shirish (owner) Pra…" at bounding box center [105, 185] width 48 height 11
select select "82880"
click at [81, 180] on select "Select Stylist Bhagyashri Kaifee Khan Manager Max Ansari Mr Shirish (owner) Pra…" at bounding box center [105, 185] width 48 height 11
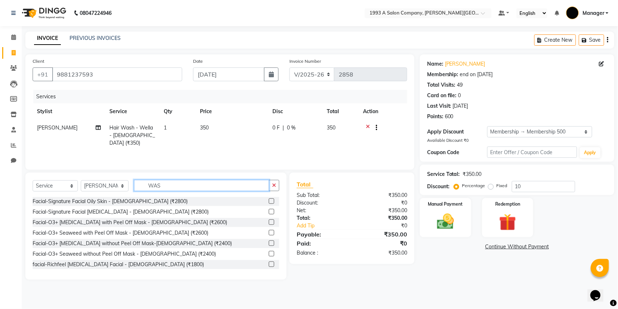
drag, startPoint x: 178, startPoint y: 186, endPoint x: 115, endPoint y: 185, distance: 63.1
click at [115, 185] on div "Select Service Product Membership Package Voucher Prepaid Gift Card Select Styl…" at bounding box center [156, 188] width 247 height 17
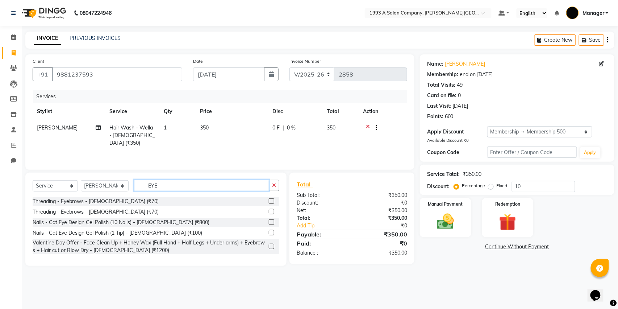
type input "EYE"
click at [270, 201] on label at bounding box center [271, 200] width 5 height 5
click at [270, 201] on input "checkbox" at bounding box center [271, 201] width 5 height 5
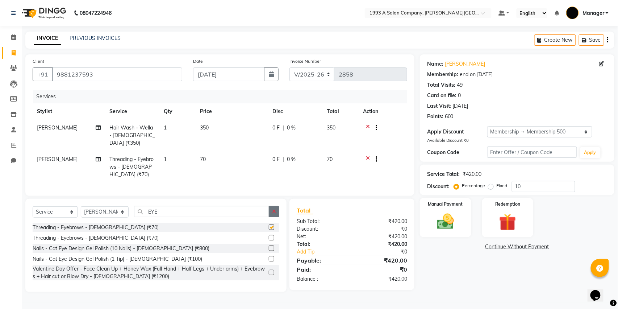
checkbox input "false"
click at [275, 206] on button "button" at bounding box center [274, 211] width 11 height 11
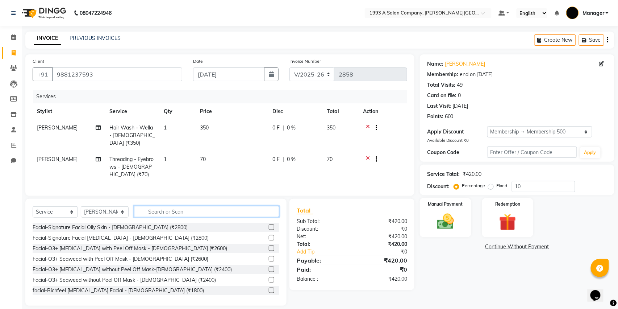
click at [241, 206] on input "text" at bounding box center [206, 211] width 145 height 11
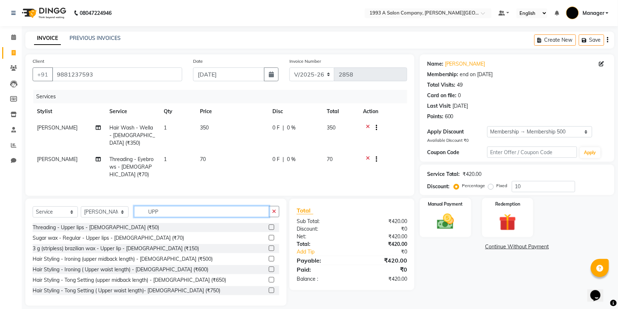
type input "UPP"
click at [269, 223] on div at bounding box center [274, 227] width 11 height 9
click at [269, 224] on label at bounding box center [271, 226] width 5 height 5
click at [269, 225] on input "checkbox" at bounding box center [271, 227] width 5 height 5
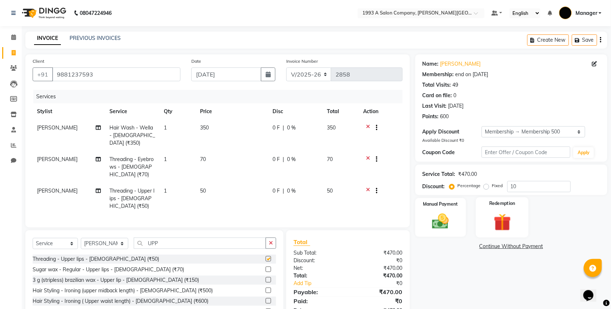
checkbox input "false"
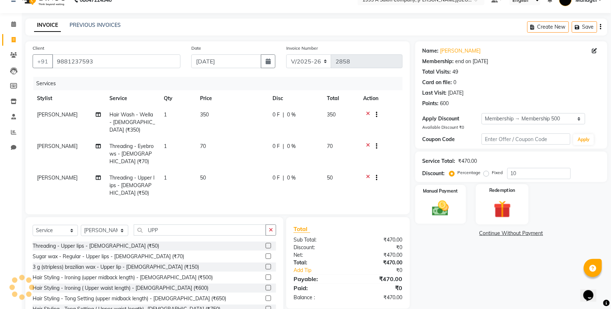
scroll to position [24, 0]
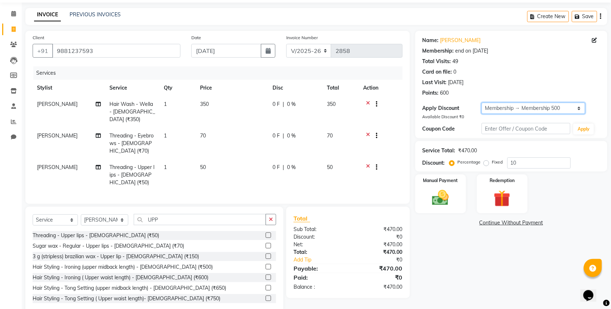
click at [529, 111] on select "Select Membership → Membership 500" at bounding box center [534, 108] width 104 height 11
select select "0:"
click at [482, 103] on select "Select Membership → Membership 500" at bounding box center [534, 108] width 104 height 11
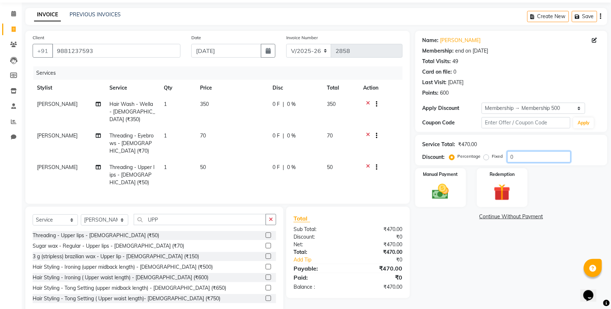
drag, startPoint x: 524, startPoint y: 160, endPoint x: 476, endPoint y: 173, distance: 49.9
click at [476, 173] on div "Name: Reshma Soman Membership: end on 11-01-2026 Total Visits: 49 Card on file:…" at bounding box center [513, 172] width 197 height 283
type input "10"
click at [441, 184] on img at bounding box center [441, 192] width 28 height 20
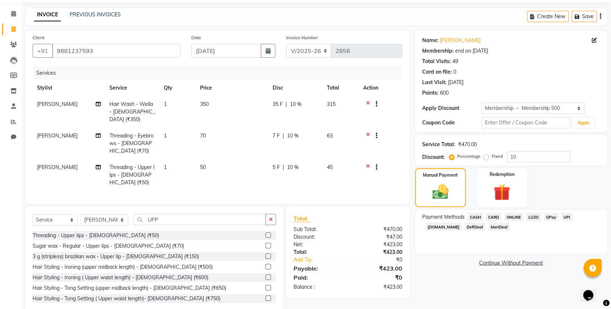
click at [512, 218] on span "ONLINE" at bounding box center [513, 217] width 19 height 8
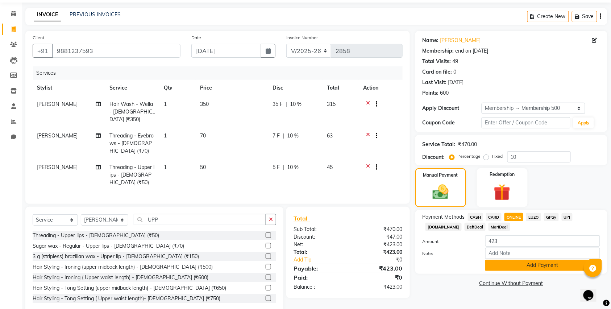
click at [525, 264] on button "Add Payment" at bounding box center [542, 264] width 115 height 11
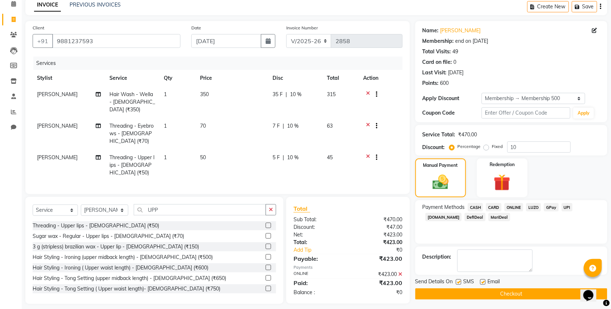
scroll to position [36, 0]
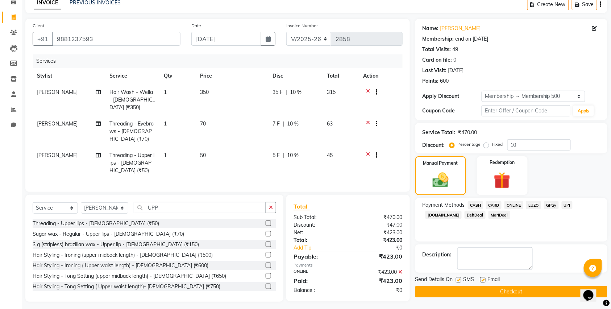
click at [460, 280] on label at bounding box center [458, 279] width 5 height 5
click at [460, 280] on input "checkbox" at bounding box center [458, 280] width 5 height 5
checkbox input "false"
click at [483, 282] on label at bounding box center [482, 279] width 5 height 5
click at [483, 282] on input "checkbox" at bounding box center [482, 280] width 5 height 5
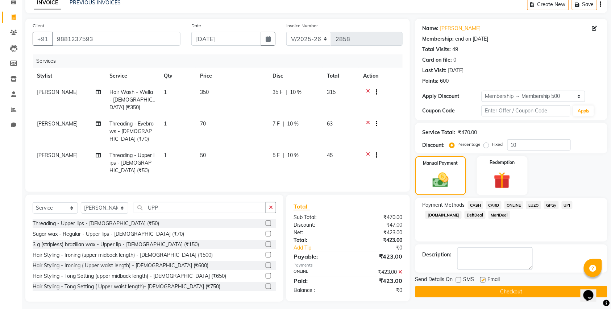
checkbox input "false"
click at [499, 288] on button "Checkout" at bounding box center [511, 291] width 192 height 11
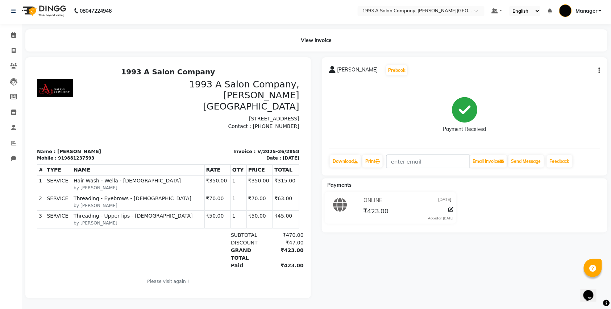
scroll to position [9, 0]
click at [17, 47] on span at bounding box center [13, 51] width 13 height 8
select select "service"
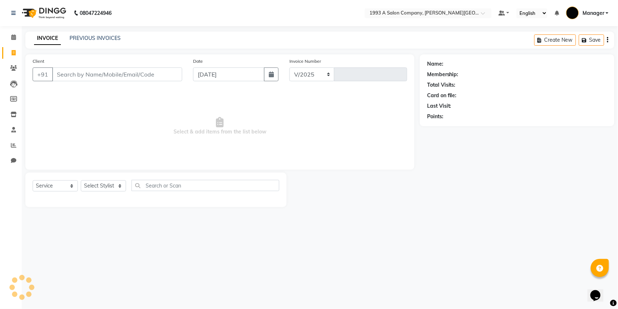
select select "613"
type input "2859"
click at [87, 40] on link "PREVIOUS INVOICES" at bounding box center [95, 38] width 51 height 7
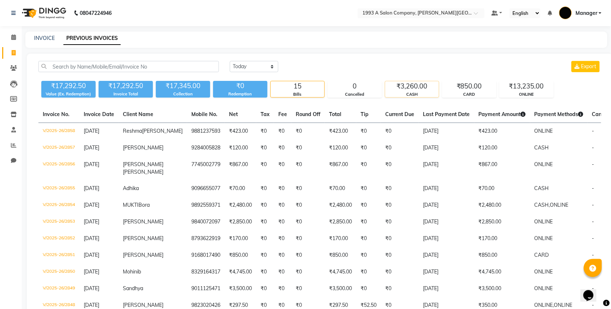
click at [402, 92] on div "CASH" at bounding box center [412, 94] width 54 height 6
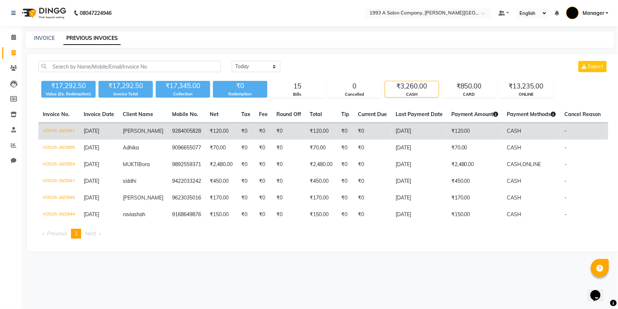
click at [255, 137] on td "₹0" at bounding box center [263, 131] width 17 height 17
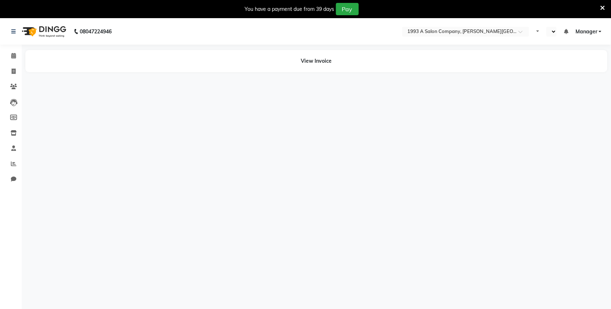
select select "en"
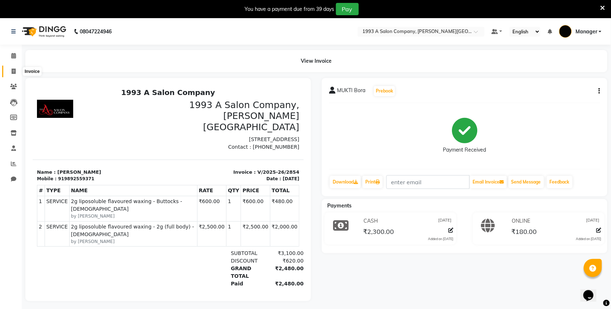
click at [8, 70] on span at bounding box center [13, 71] width 13 height 8
select select "service"
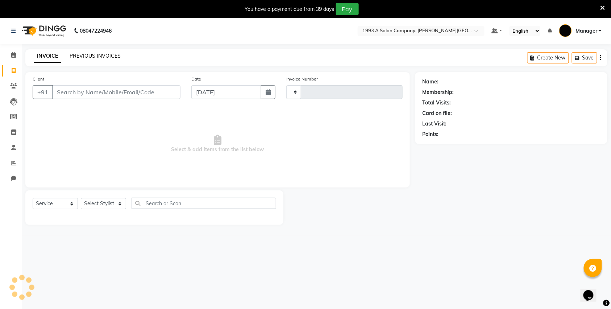
scroll to position [18, 0]
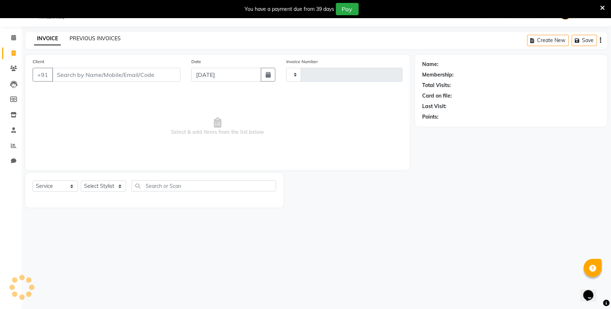
click at [95, 38] on link "PREVIOUS INVOICES" at bounding box center [95, 38] width 51 height 7
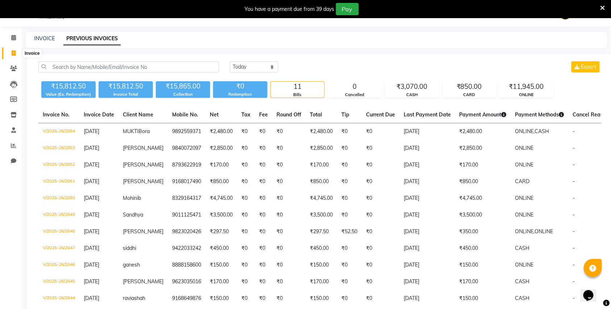
click at [14, 54] on icon at bounding box center [14, 52] width 4 height 5
select select "service"
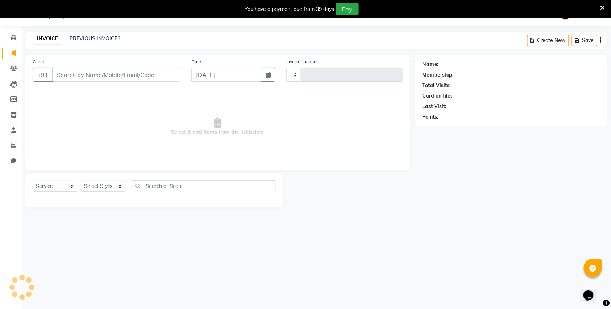
type input "2855"
select select "613"
click at [102, 75] on input "Client" at bounding box center [116, 75] width 128 height 14
click at [92, 72] on input "Client" at bounding box center [116, 75] width 128 height 14
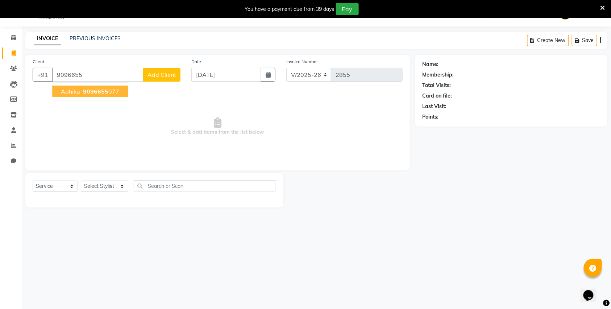
click at [105, 88] on span "9096655" at bounding box center [95, 91] width 25 height 7
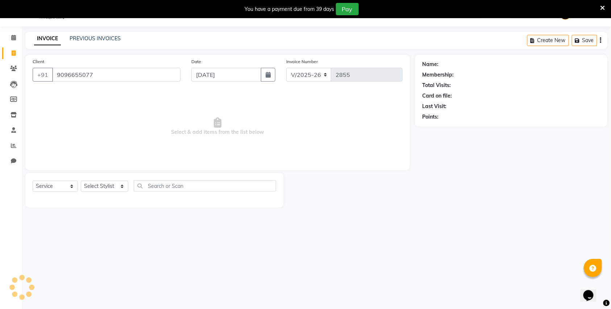
type input "9096655077"
click at [101, 188] on select "Select Stylist Bhagyashri Kaifee Khan Manager Max Ansari Mr Shirish (owner) Pra…" at bounding box center [104, 185] width 47 height 11
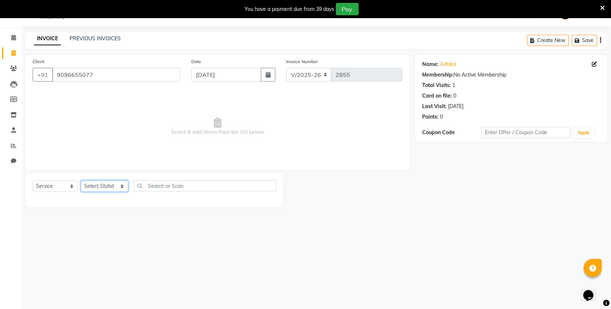
select select "82880"
click at [81, 180] on select "Select Stylist Bhagyashri Kaifee Khan Manager Max Ansari Mr Shirish (owner) Pra…" at bounding box center [104, 185] width 47 height 11
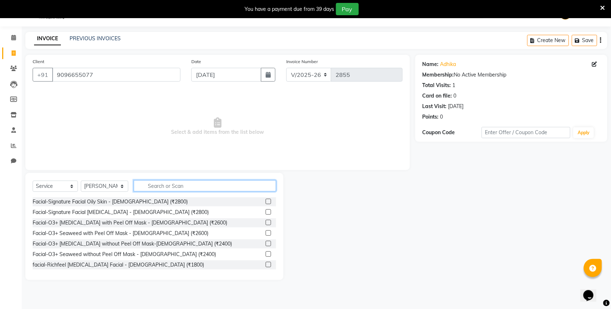
click at [167, 186] on input "text" at bounding box center [205, 185] width 142 height 11
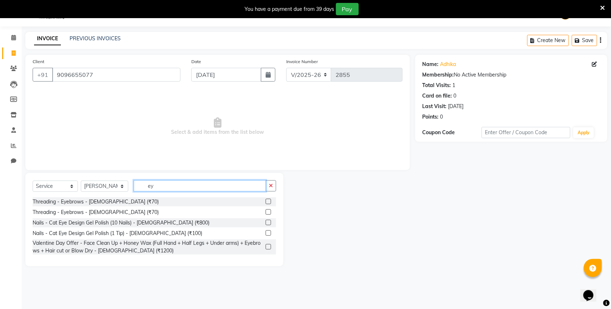
type input "ey"
click at [267, 199] on label at bounding box center [268, 201] width 5 height 5
click at [267, 199] on input "checkbox" at bounding box center [268, 201] width 5 height 5
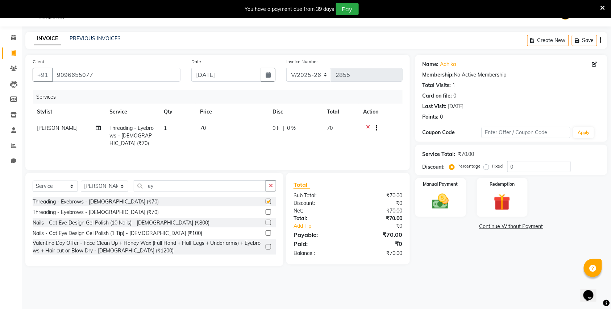
checkbox input "false"
click at [442, 200] on img at bounding box center [441, 201] width 28 height 20
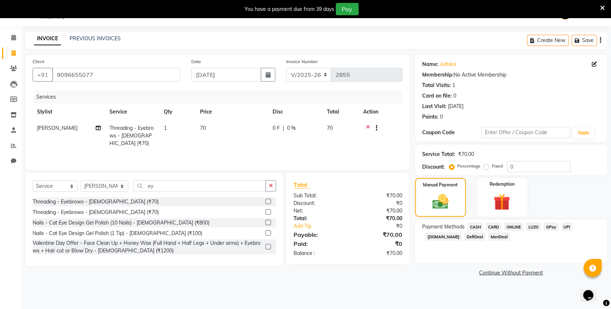
click at [475, 228] on span "CASH" at bounding box center [476, 227] width 16 height 8
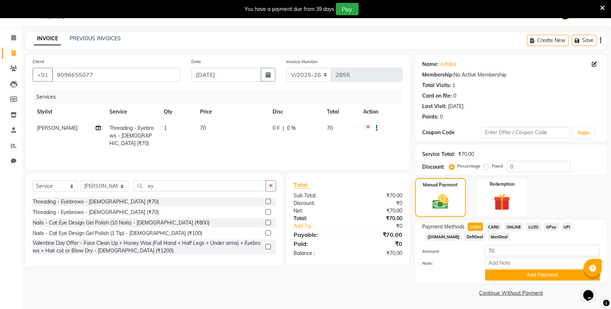
click at [516, 283] on div "Payment Methods CASH CARD ONLINE LUZO GPay UPI Deal.mu DefiDeal MariDeal Amount…" at bounding box center [511, 252] width 192 height 64
click at [512, 278] on button "Add Payment" at bounding box center [542, 274] width 115 height 11
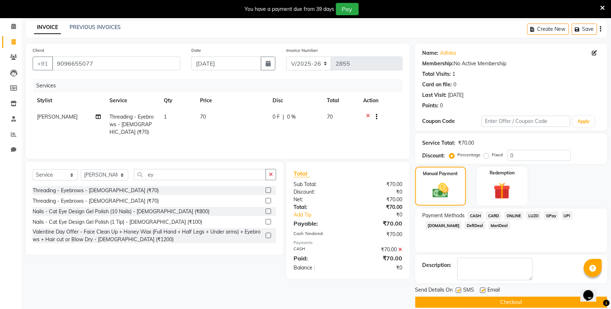
scroll to position [40, 0]
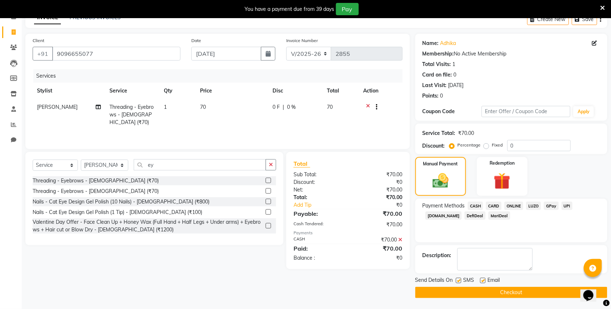
click at [456, 280] on label at bounding box center [458, 280] width 5 height 5
click at [456, 280] on input "checkbox" at bounding box center [458, 280] width 5 height 5
checkbox input "false"
click at [461, 287] on button "Checkout" at bounding box center [511, 292] width 192 height 11
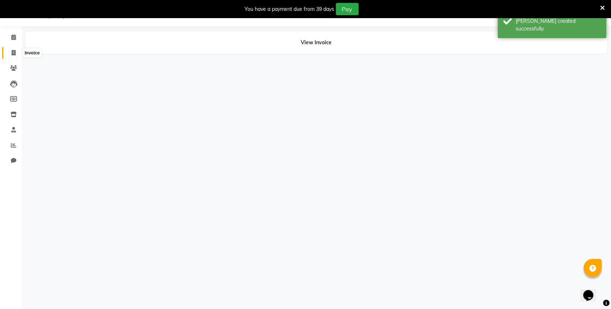
scroll to position [18, 0]
click at [13, 51] on icon at bounding box center [14, 52] width 4 height 5
select select "service"
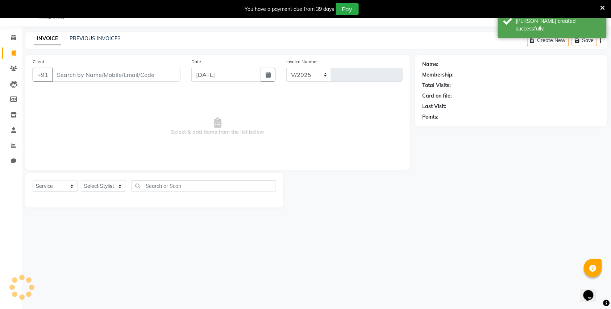
select select "613"
type input "2856"
click at [99, 41] on link "PREVIOUS INVOICES" at bounding box center [95, 38] width 51 height 7
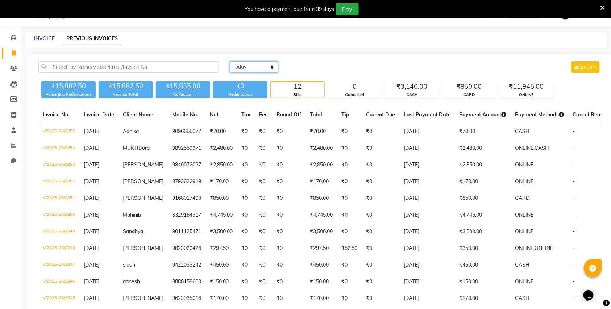
click at [260, 67] on select "Today Yesterday Custom Range" at bounding box center [254, 66] width 49 height 11
select select "yesterday"
click at [230, 61] on select "Today Yesterday Custom Range" at bounding box center [254, 66] width 49 height 11
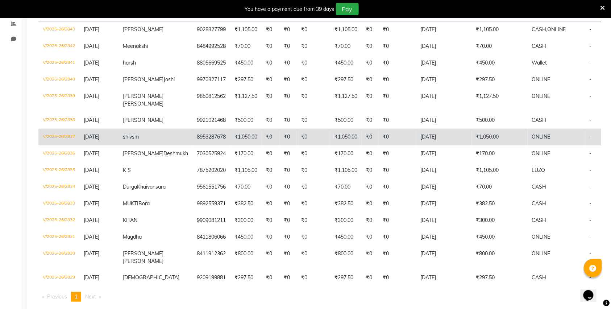
scroll to position [163, 0]
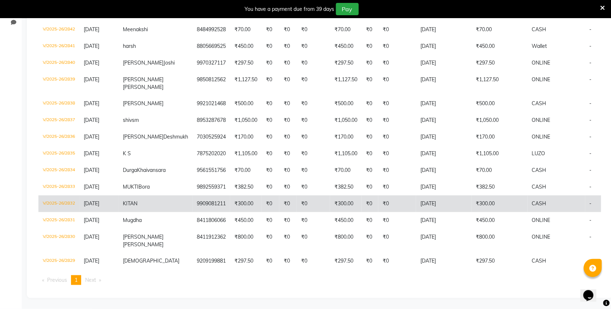
click at [148, 212] on td "KITAN" at bounding box center [155, 203] width 74 height 17
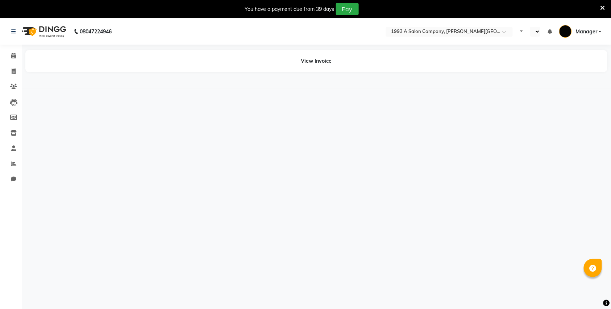
select select "en"
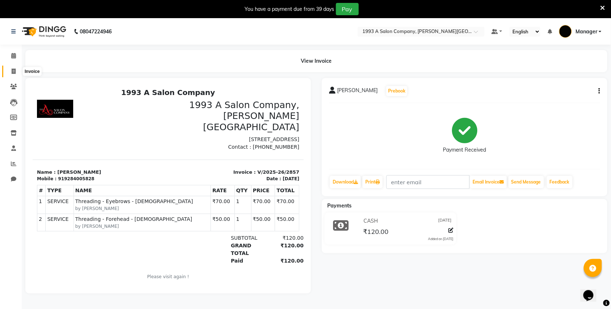
click at [16, 74] on span at bounding box center [13, 71] width 13 height 8
select select "service"
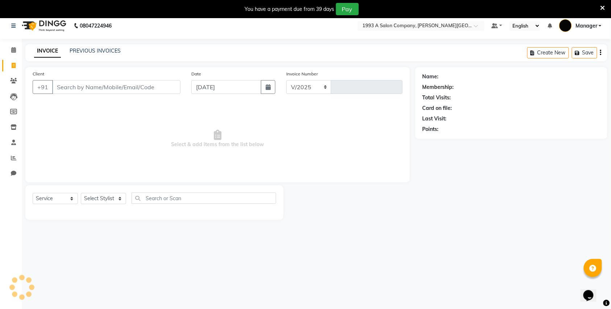
select select "613"
type input "2859"
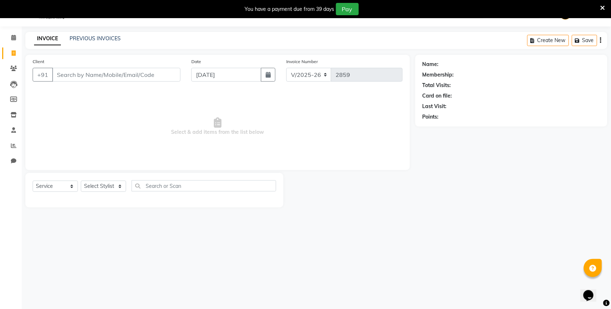
click at [97, 42] on div "PREVIOUS INVOICES" at bounding box center [95, 39] width 51 height 8
click at [97, 35] on link "PREVIOUS INVOICES" at bounding box center [95, 38] width 51 height 7
